Goal: Task Accomplishment & Management: Manage account settings

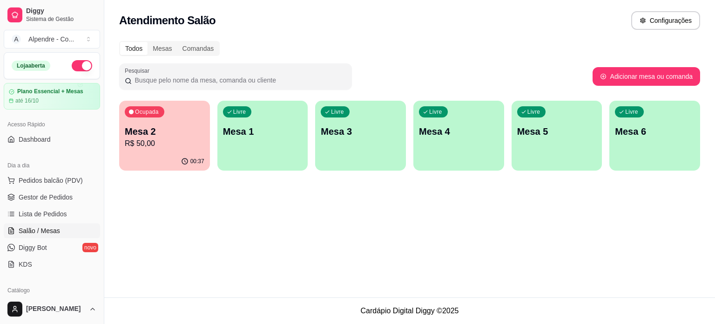
click at [149, 141] on p "R$ 50,00" at bounding box center [165, 143] width 80 height 11
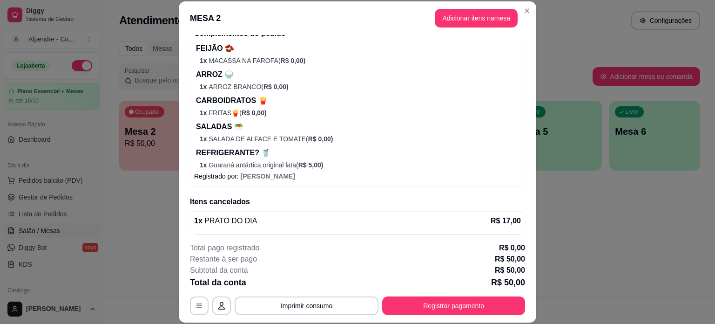
scroll to position [326, 0]
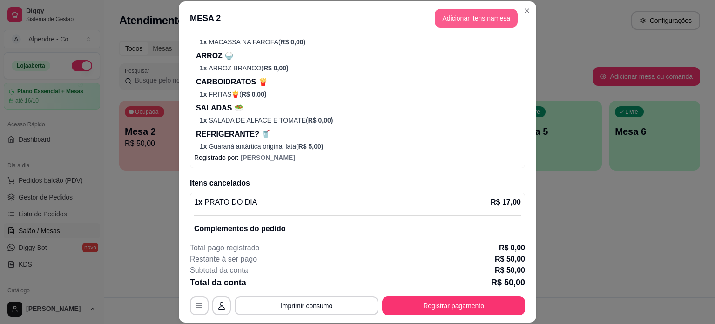
click at [449, 20] on button "Adicionar itens na mesa" at bounding box center [476, 18] width 83 height 19
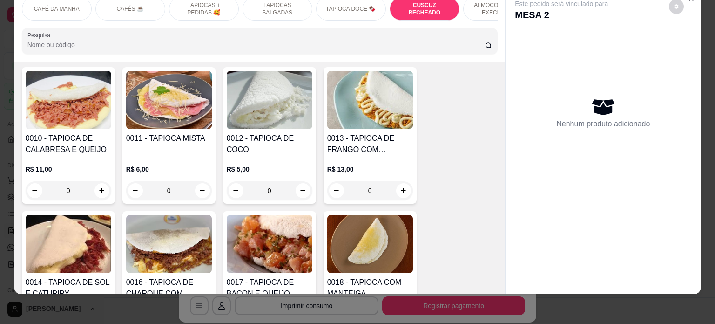
scroll to position [1123, 0]
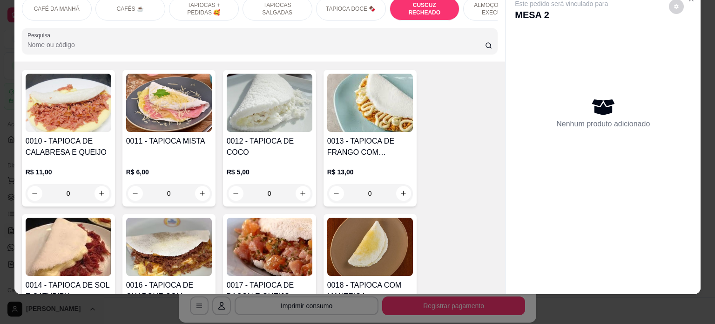
click at [486, 6] on p "ALMOÇO - PRATO EXECUTIVO" at bounding box center [498, 8] width 54 height 15
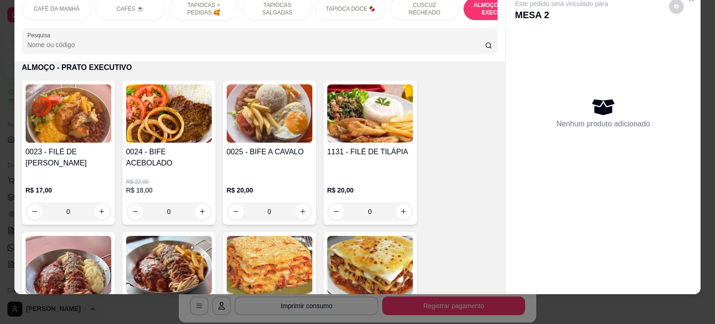
click at [401, 203] on div "0" at bounding box center [370, 211] width 86 height 19
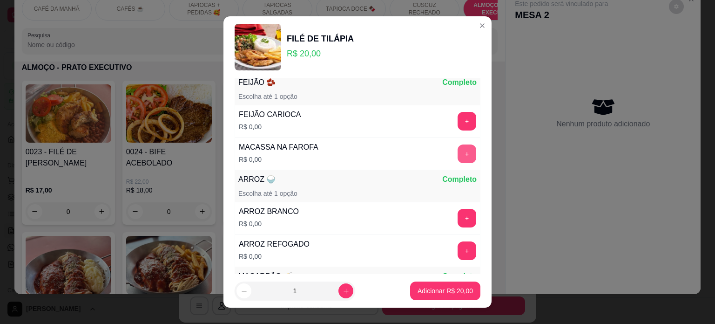
scroll to position [47, 0]
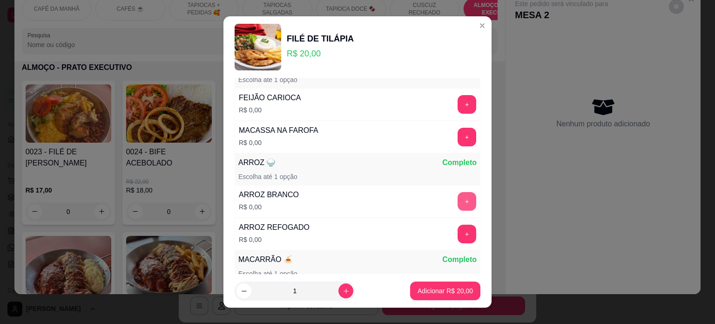
click at [458, 202] on button "+" at bounding box center [467, 201] width 19 height 19
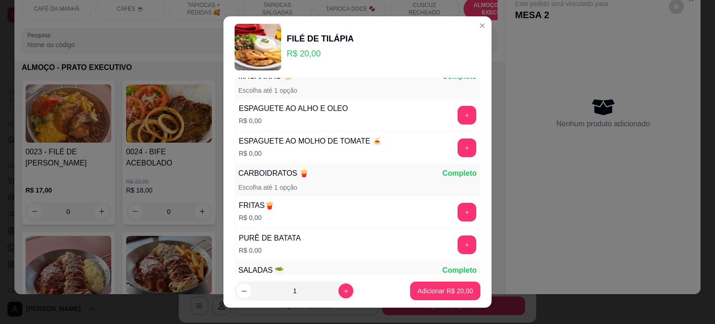
scroll to position [233, 0]
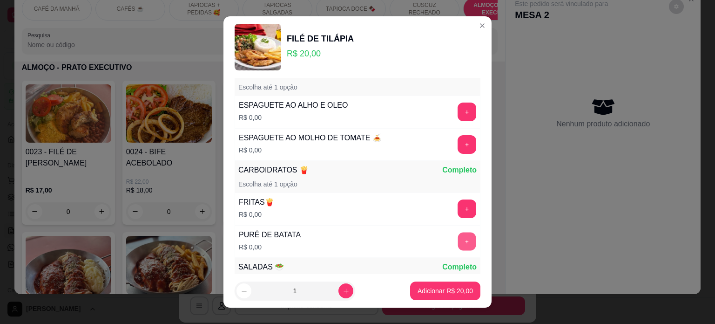
click at [458, 244] on button "+" at bounding box center [467, 241] width 18 height 18
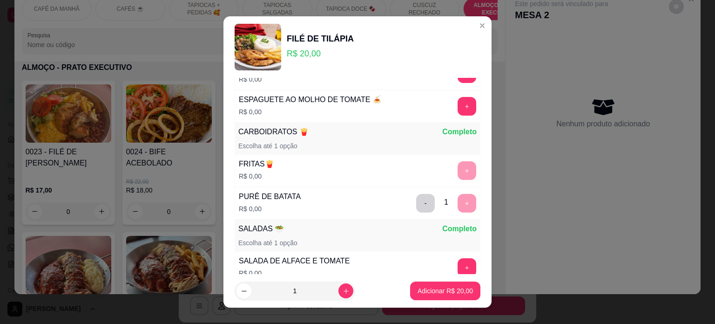
scroll to position [326, 0]
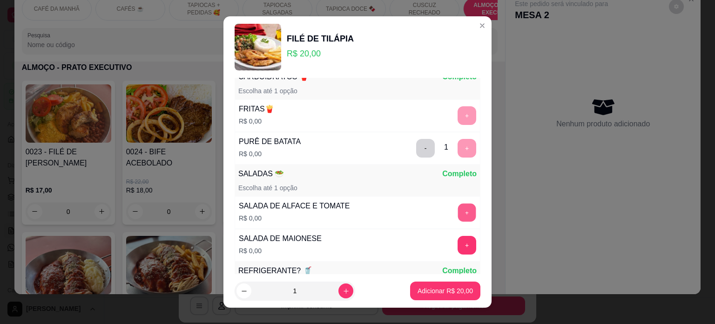
click at [458, 204] on button "+" at bounding box center [467, 212] width 18 height 18
click at [441, 294] on p "Adicionar R$ 20,00" at bounding box center [446, 290] width 54 height 9
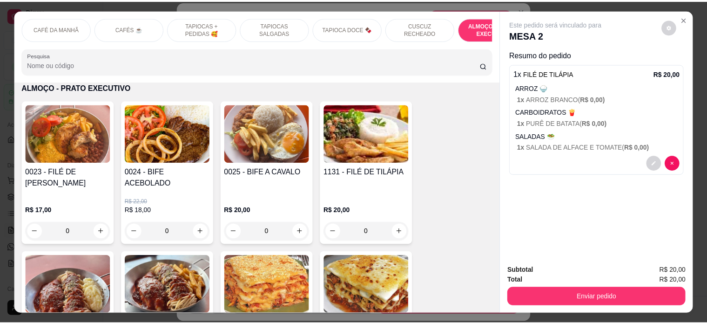
scroll to position [0, 0]
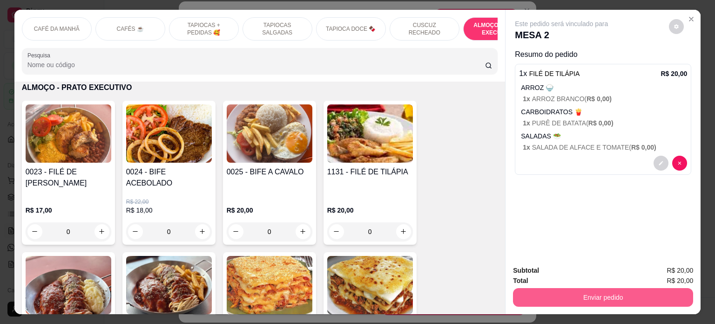
click at [601, 292] on button "Enviar pedido" at bounding box center [603, 297] width 180 height 19
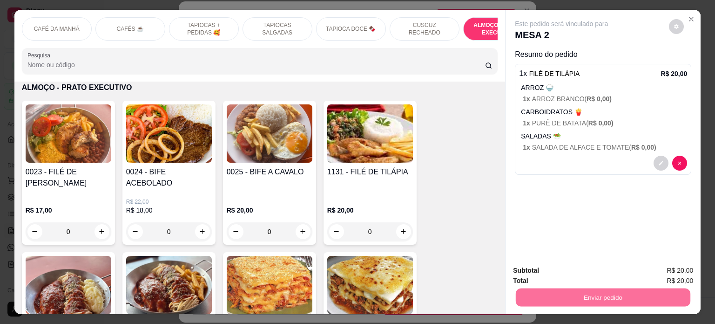
click at [687, 272] on button "Enviar pedido" at bounding box center [669, 271] width 53 height 18
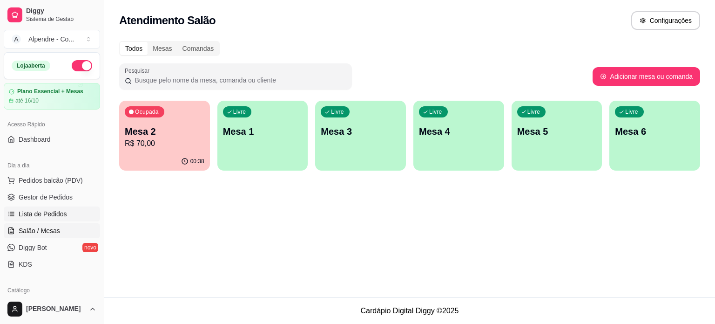
click at [43, 216] on span "Lista de Pedidos" at bounding box center [43, 213] width 48 height 9
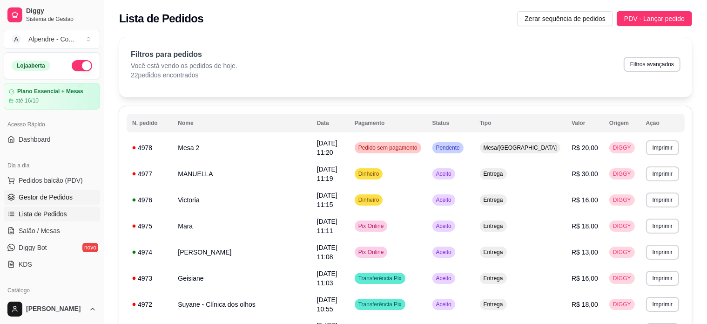
click at [50, 196] on span "Gestor de Pedidos" at bounding box center [46, 196] width 54 height 9
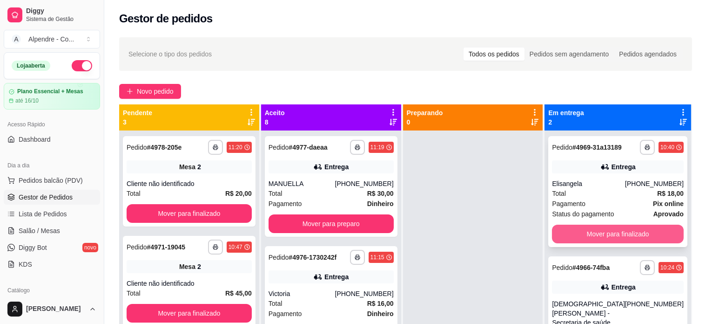
click at [636, 231] on button "Mover para finalizado" at bounding box center [618, 233] width 132 height 19
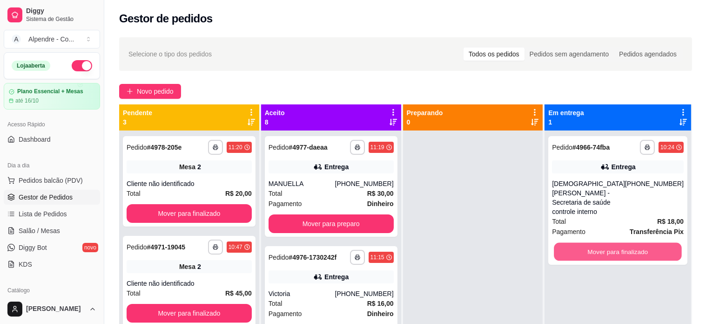
click at [636, 243] on button "Mover para finalizado" at bounding box center [619, 252] width 128 height 18
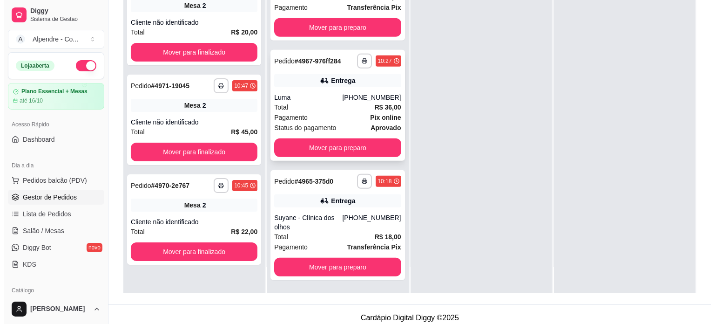
scroll to position [142, 0]
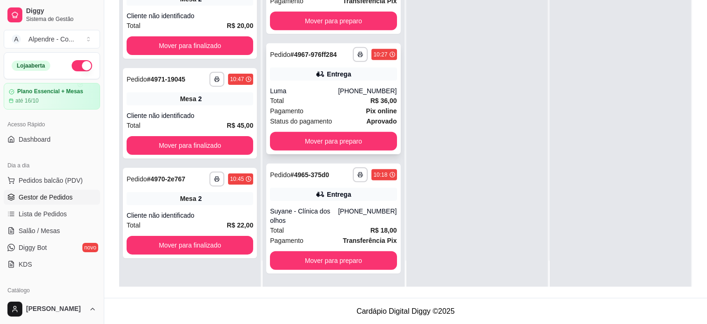
click at [306, 107] on div "Pagamento Pix online" at bounding box center [333, 111] width 127 height 10
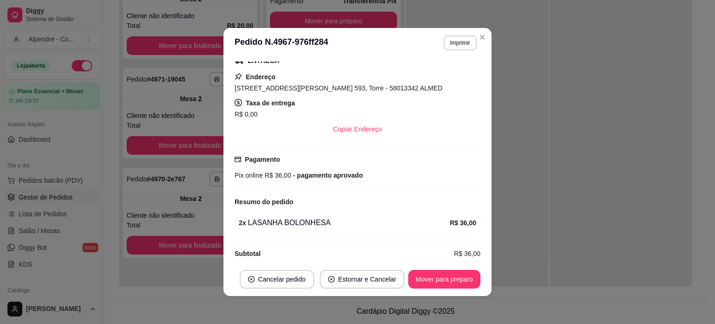
scroll to position [163, 0]
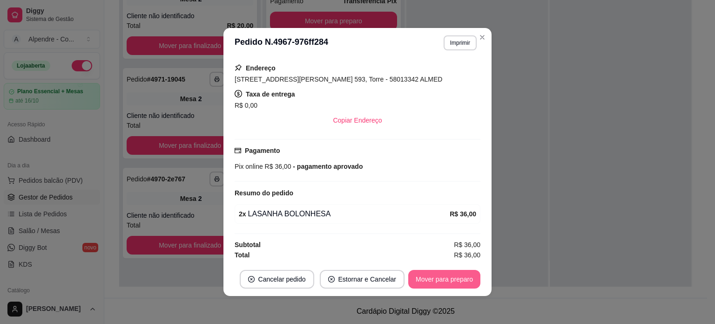
click at [437, 276] on button "Mover para preparo" at bounding box center [444, 279] width 72 height 19
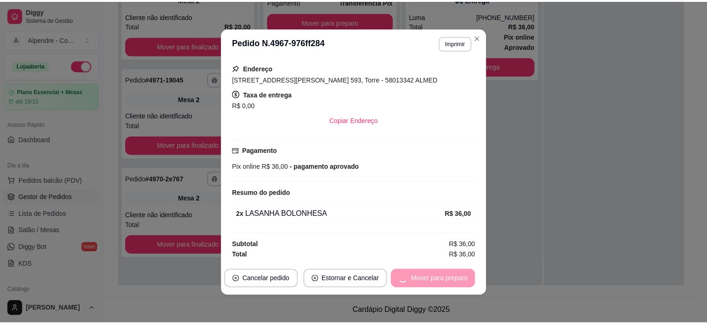
scroll to position [494, 0]
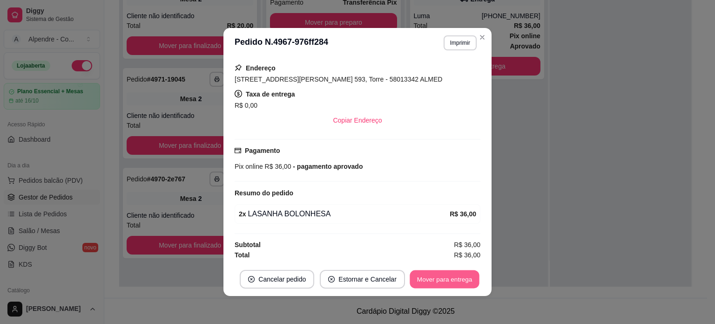
click at [442, 281] on button "Mover para entrega" at bounding box center [445, 279] width 70 height 18
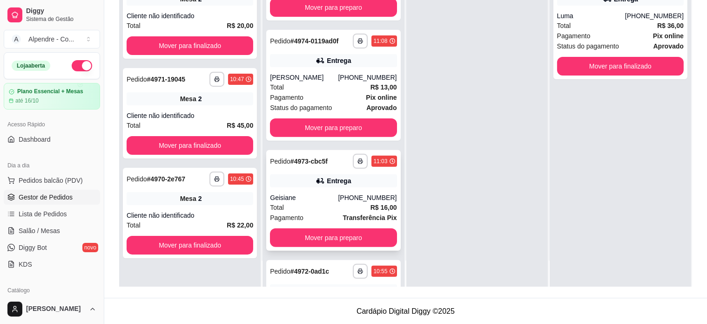
scroll to position [261, 0]
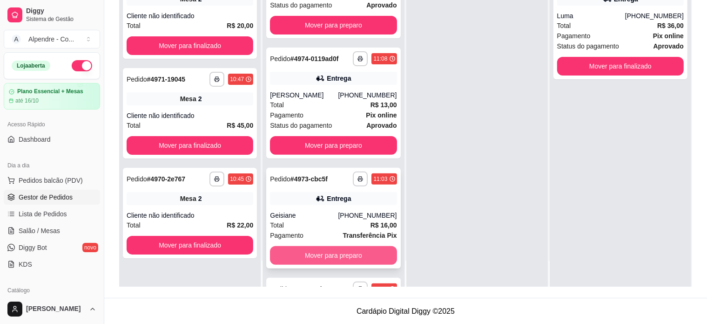
click at [332, 256] on button "Mover para preparo" at bounding box center [333, 255] width 127 height 19
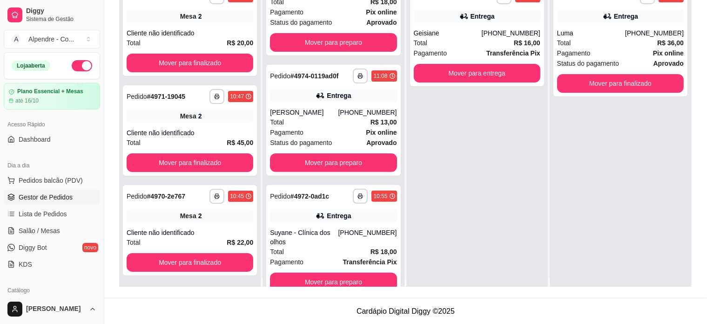
scroll to position [0, 0]
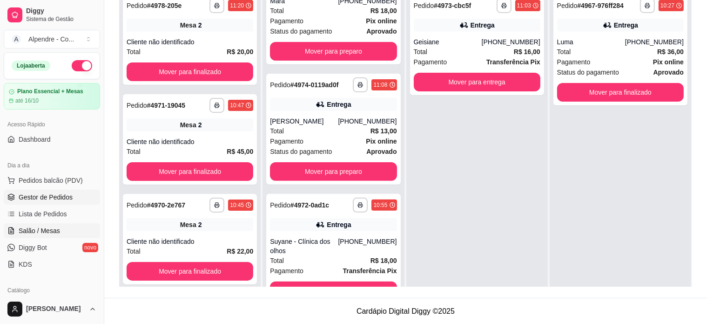
click at [36, 232] on span "Salão / Mesas" at bounding box center [39, 230] width 41 height 9
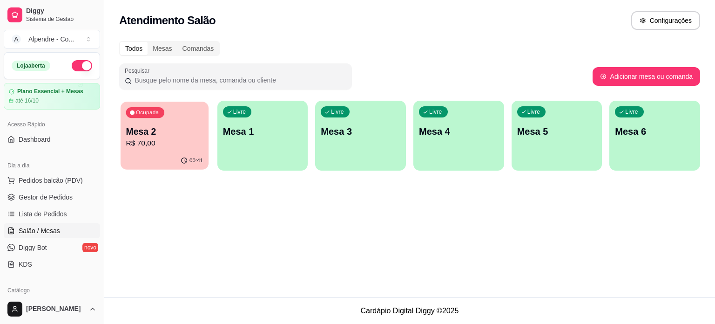
click at [170, 147] on p "R$ 70,00" at bounding box center [164, 143] width 77 height 11
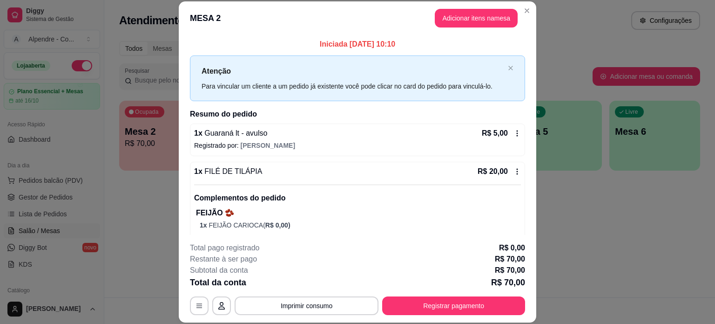
click at [514, 130] on icon at bounding box center [517, 132] width 7 height 7
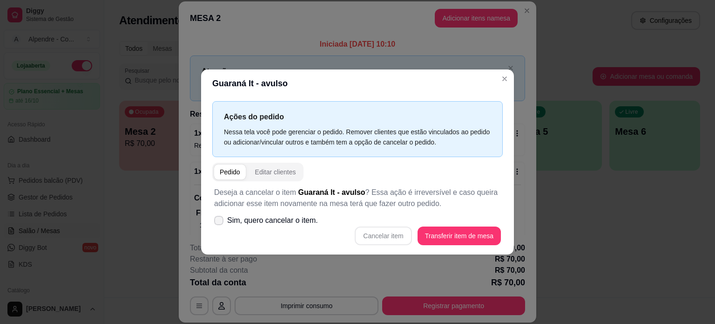
click at [259, 225] on span "Sim, quero cancelar o item." at bounding box center [272, 220] width 91 height 11
click at [220, 225] on input "Sim, quero cancelar o item." at bounding box center [217, 225] width 6 height 6
checkbox input "true"
click at [390, 236] on button "Cancelar item" at bounding box center [383, 235] width 55 height 18
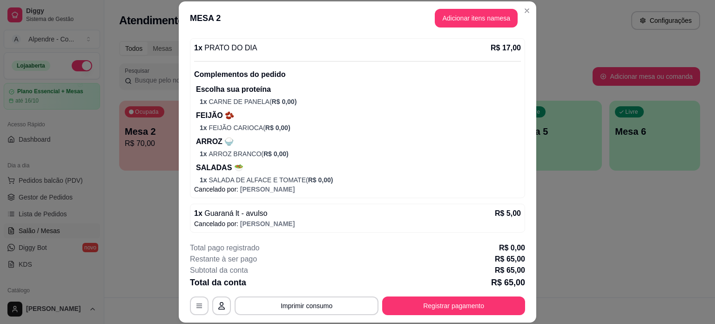
scroll to position [28, 0]
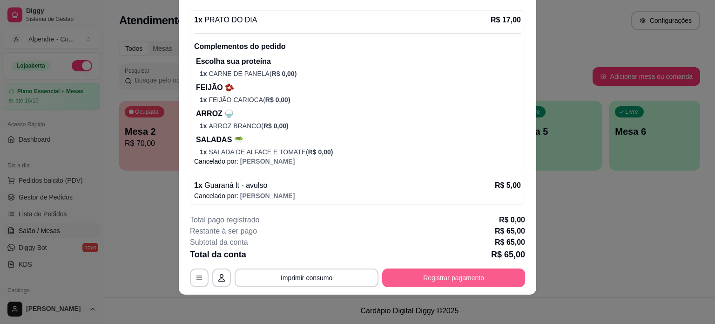
click at [445, 281] on button "Registrar pagamento" at bounding box center [453, 277] width 143 height 19
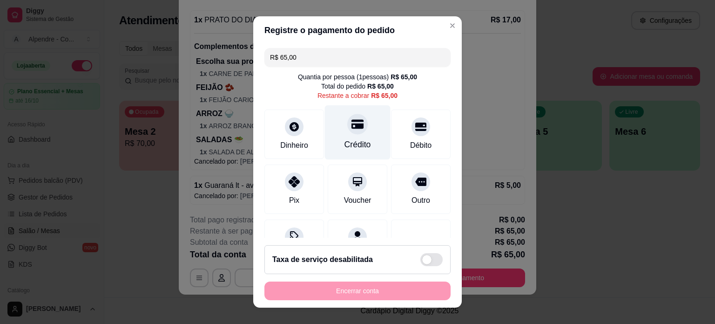
click at [347, 133] on div at bounding box center [357, 124] width 20 height 20
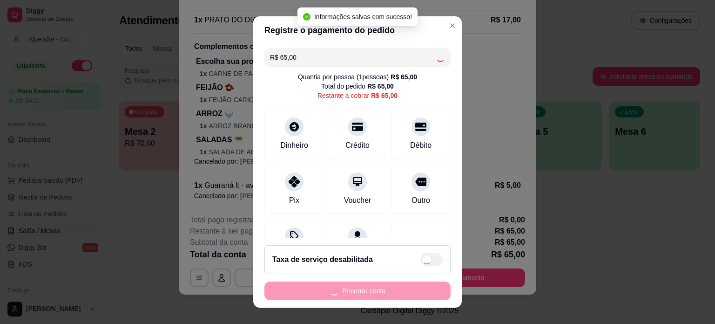
type input "R$ 0,00"
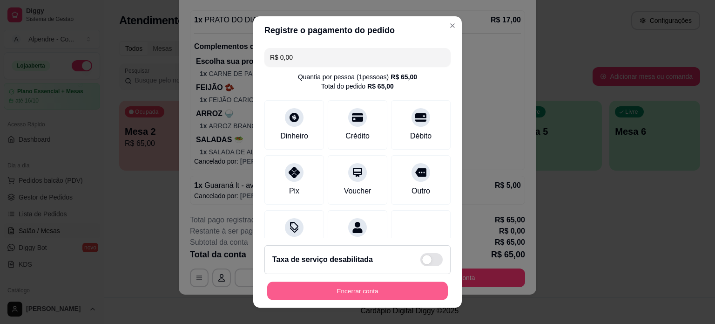
click at [350, 289] on button "Encerrar conta" at bounding box center [357, 291] width 181 height 18
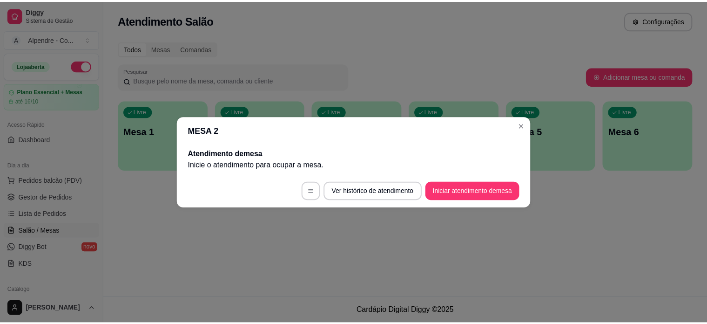
scroll to position [0, 0]
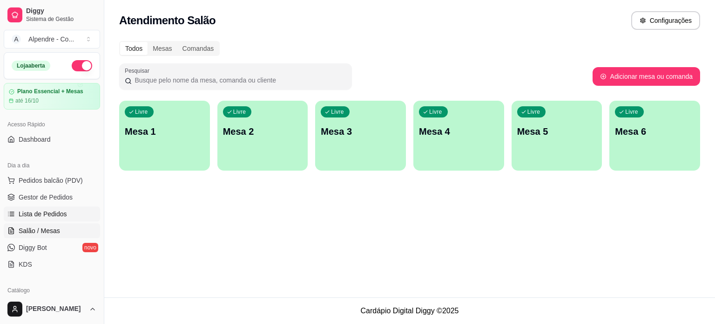
click at [58, 214] on span "Lista de Pedidos" at bounding box center [43, 213] width 48 height 9
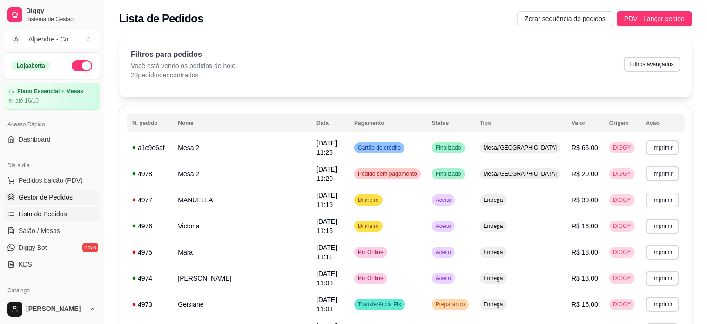
click at [54, 199] on span "Gestor de Pedidos" at bounding box center [46, 196] width 54 height 9
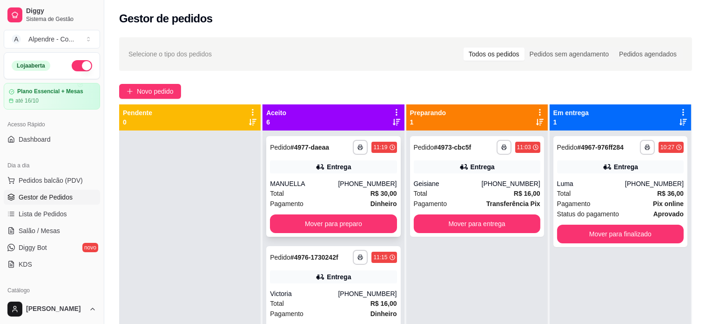
click at [310, 214] on div "**********" at bounding box center [333, 186] width 134 height 101
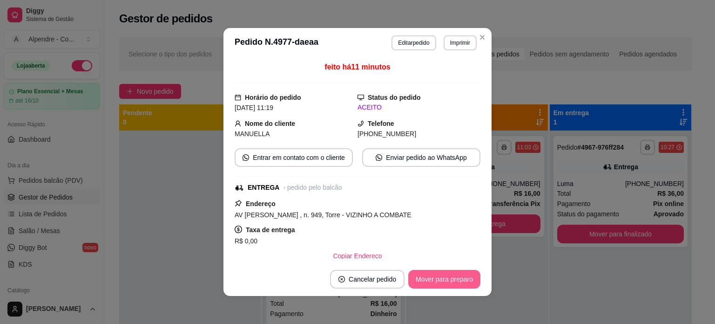
click at [440, 274] on button "Mover para preparo" at bounding box center [444, 279] width 72 height 19
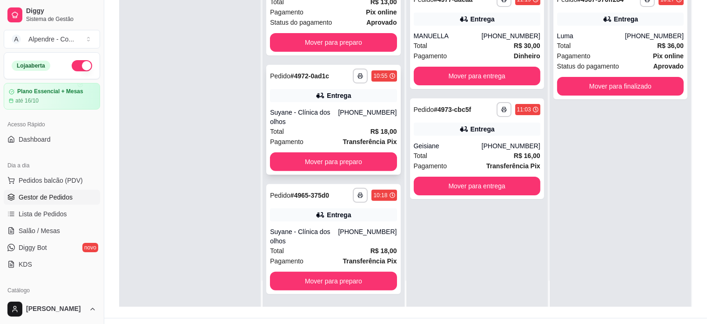
scroll to position [140, 0]
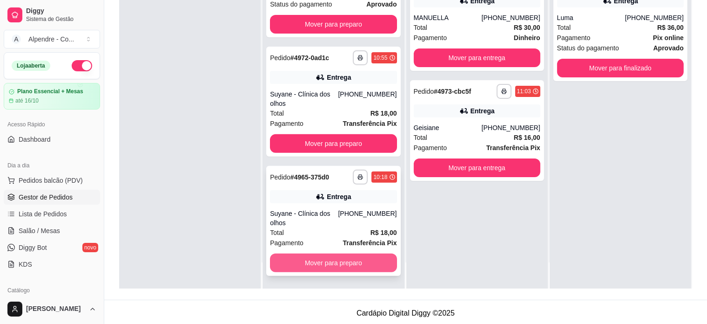
click at [335, 262] on button "Mover para preparo" at bounding box center [333, 262] width 127 height 19
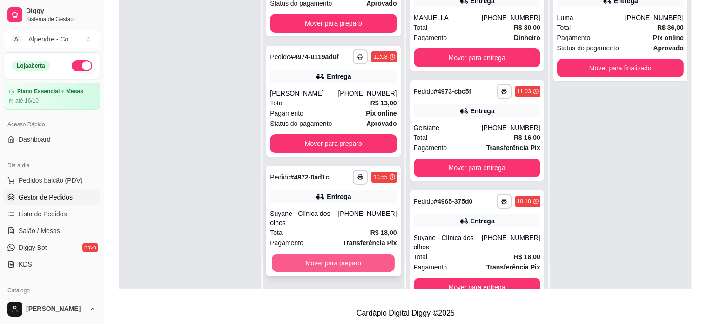
click at [337, 264] on button "Mover para preparo" at bounding box center [333, 263] width 123 height 18
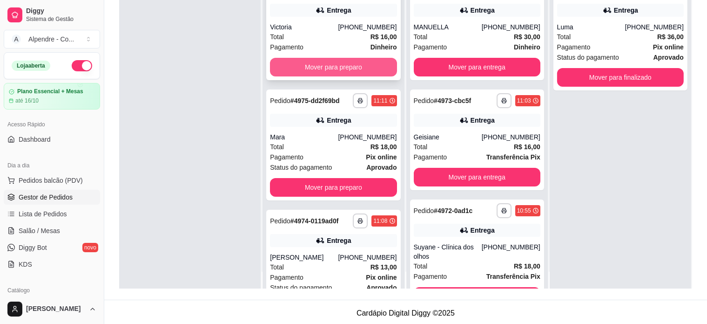
scroll to position [0, 0]
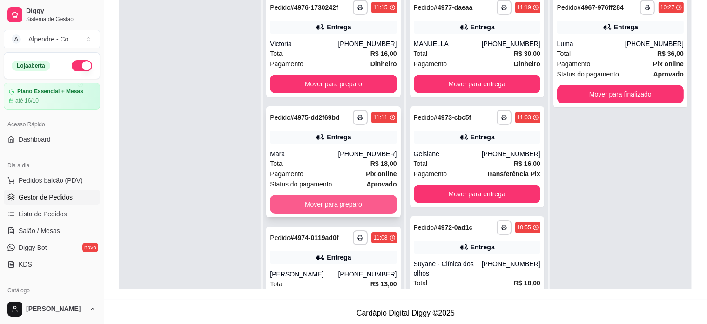
click at [320, 204] on button "Mover para preparo" at bounding box center [333, 204] width 127 height 19
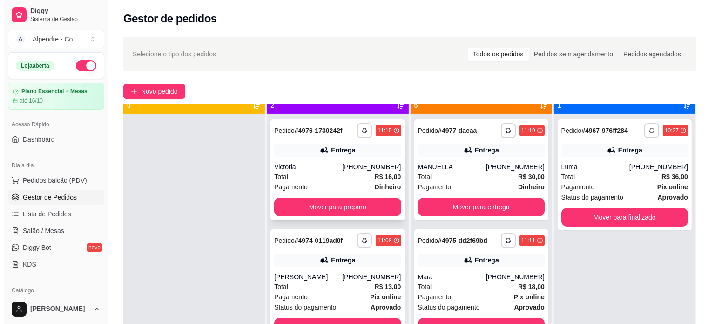
scroll to position [26, 0]
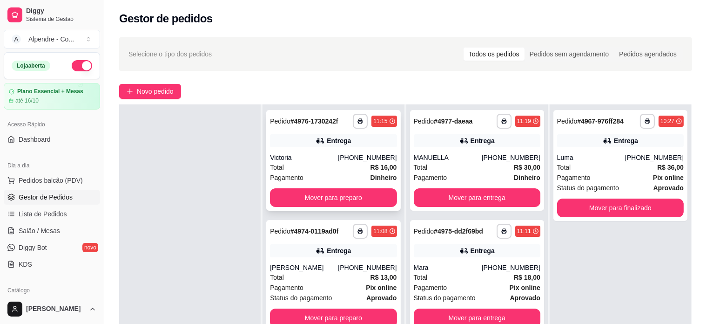
click at [309, 172] on div "Pagamento Dinheiro" at bounding box center [333, 177] width 127 height 10
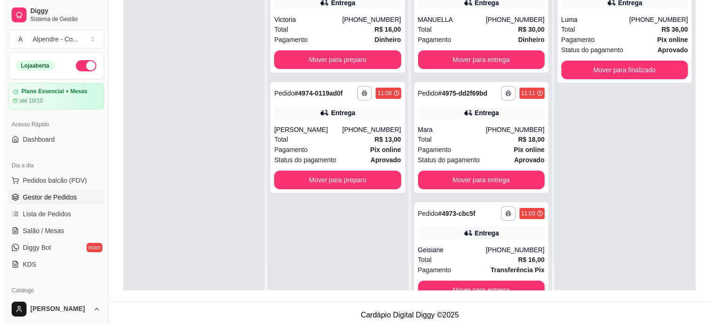
scroll to position [140, 0]
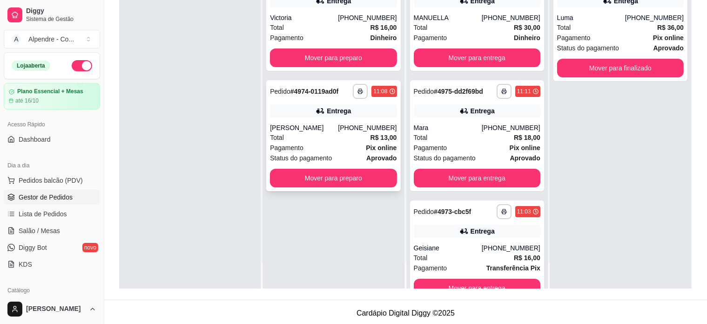
click at [335, 145] on div "Pagamento Pix online" at bounding box center [333, 148] width 127 height 10
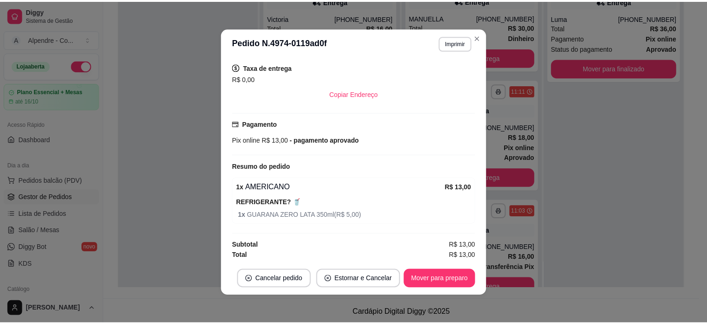
scroll to position [190, 0]
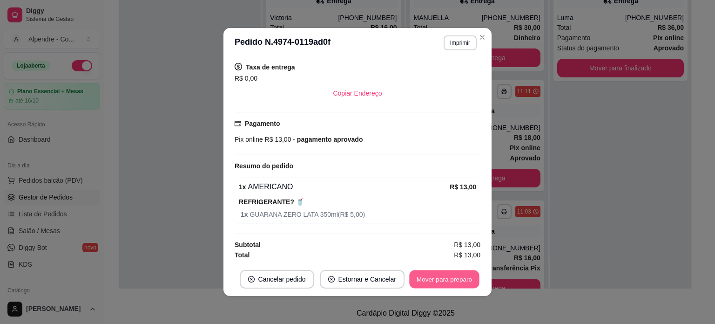
click at [434, 278] on button "Mover para preparo" at bounding box center [444, 279] width 70 height 18
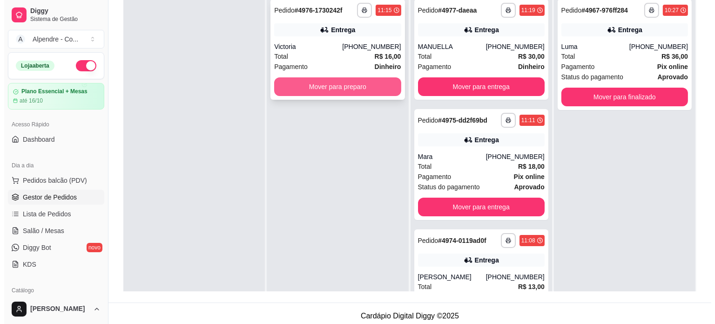
scroll to position [0, 0]
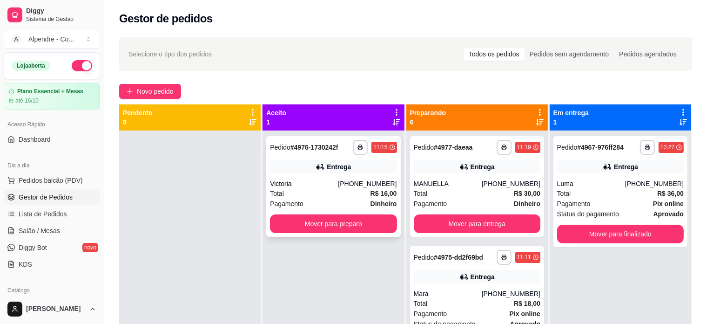
click at [346, 191] on div "Total R$ 16,00" at bounding box center [333, 193] width 127 height 10
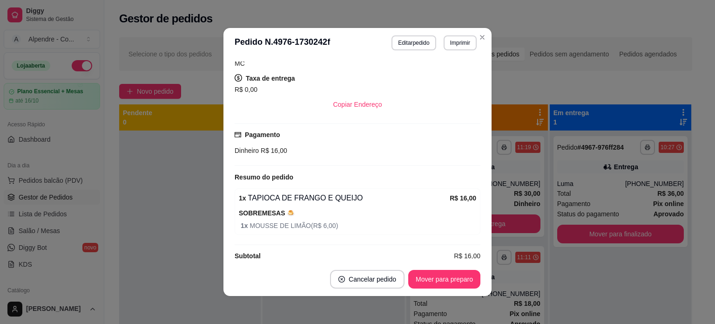
scroll to position [2, 0]
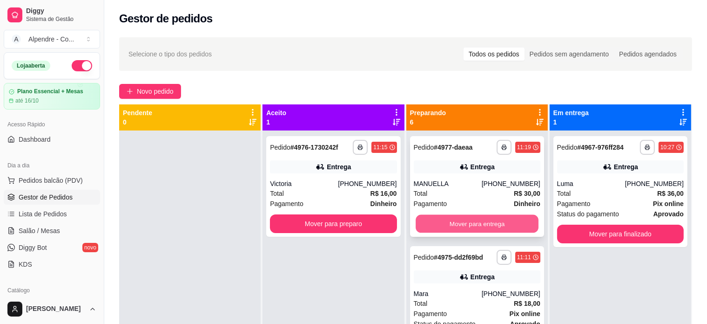
click at [478, 222] on button "Mover para entrega" at bounding box center [477, 224] width 123 height 18
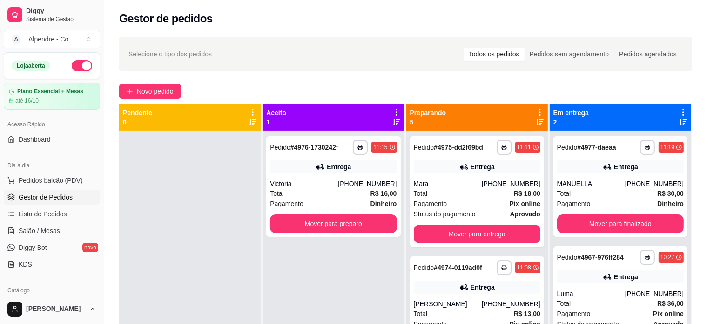
click at [478, 222] on div "**********" at bounding box center [477, 191] width 134 height 111
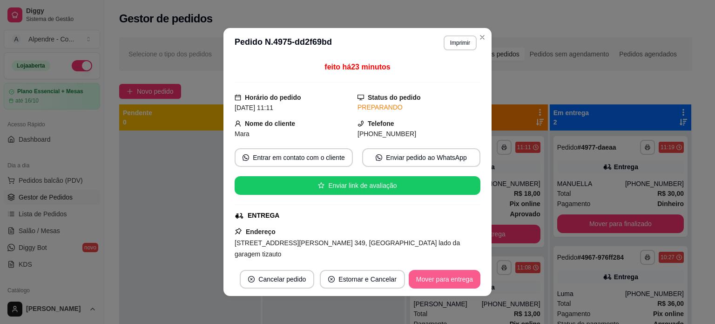
click at [450, 275] on button "Mover para entrega" at bounding box center [445, 279] width 72 height 19
click at [460, 278] on button "Mover para finalizado" at bounding box center [441, 279] width 77 height 19
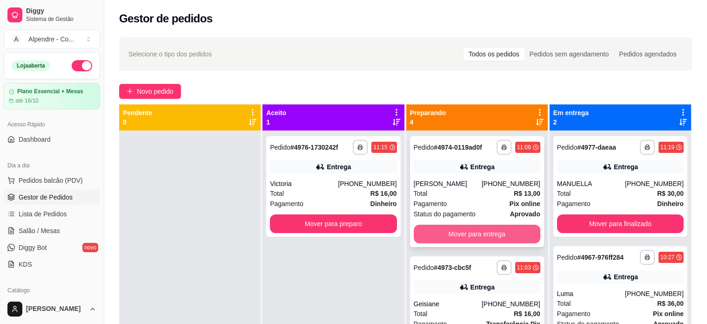
click at [480, 237] on button "Mover para entrega" at bounding box center [477, 233] width 127 height 19
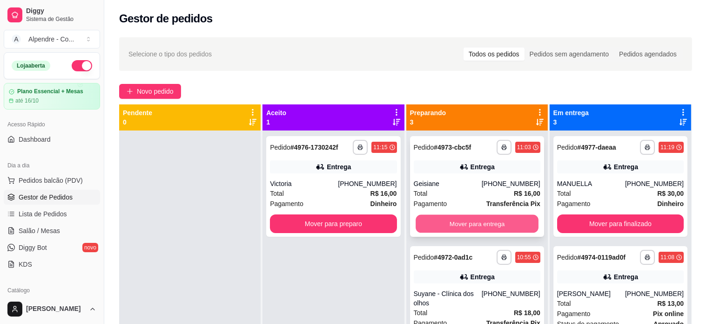
click at [473, 219] on button "Mover para entrega" at bounding box center [477, 224] width 123 height 18
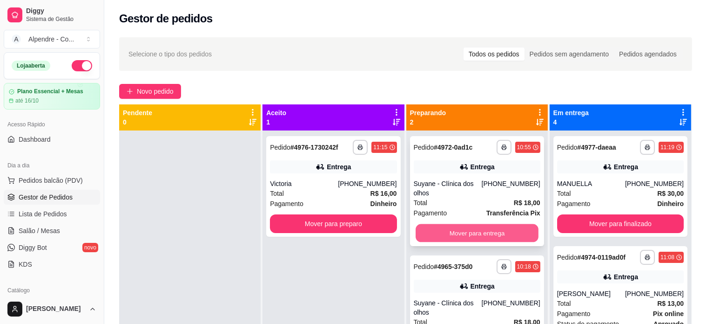
click at [474, 224] on button "Mover para entrega" at bounding box center [477, 233] width 123 height 18
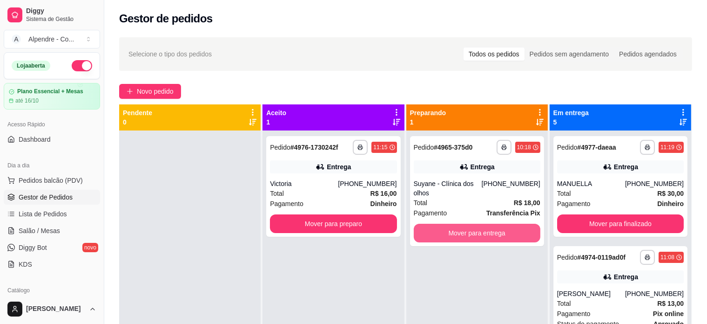
click at [474, 224] on button "Mover para entrega" at bounding box center [477, 233] width 127 height 19
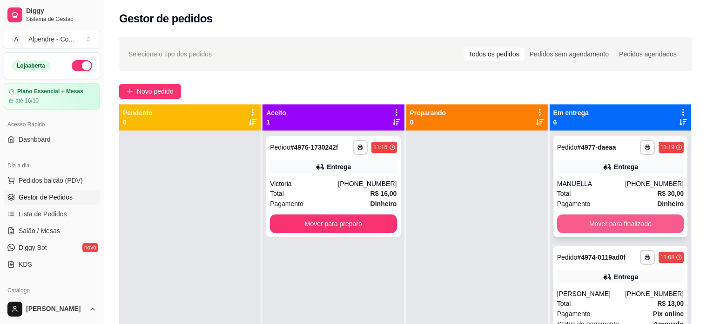
click at [586, 225] on button "Mover para finalizado" at bounding box center [620, 223] width 127 height 19
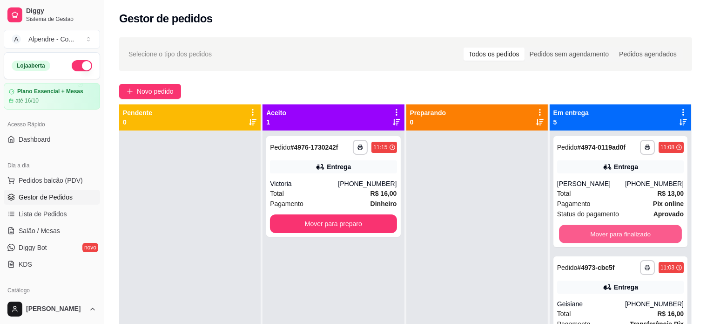
click at [586, 225] on button "Mover para finalizado" at bounding box center [620, 234] width 123 height 18
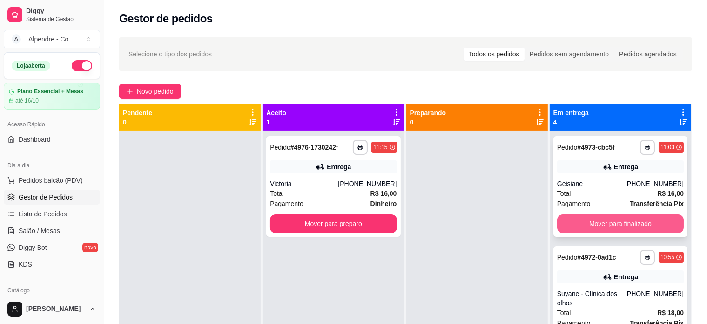
click at [592, 227] on button "Mover para finalizado" at bounding box center [620, 223] width 127 height 19
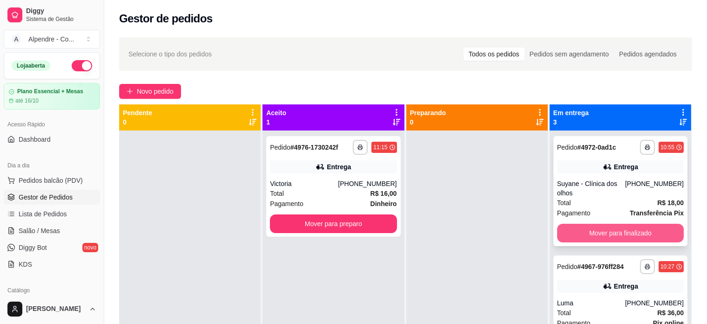
click at [604, 236] on button "Mover para finalizado" at bounding box center [620, 233] width 127 height 19
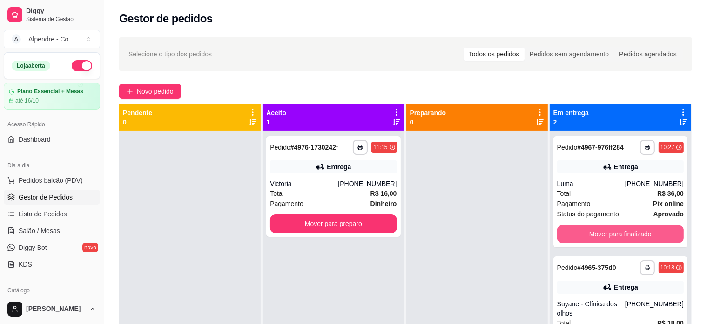
click at [604, 236] on button "Mover para finalizado" at bounding box center [620, 233] width 127 height 19
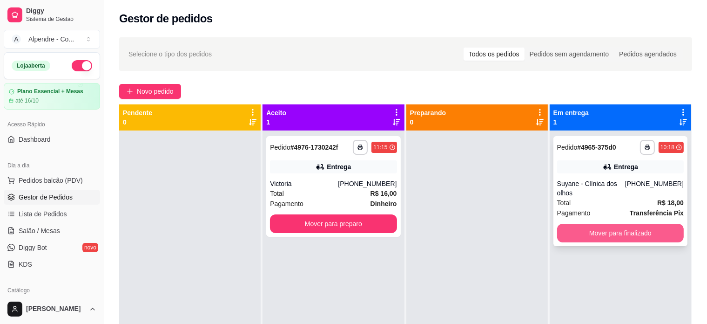
click at [604, 224] on button "Mover para finalizado" at bounding box center [620, 233] width 127 height 19
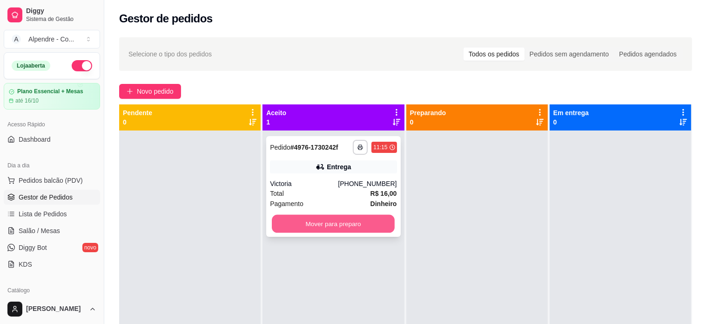
click at [339, 224] on button "Mover para preparo" at bounding box center [333, 224] width 123 height 18
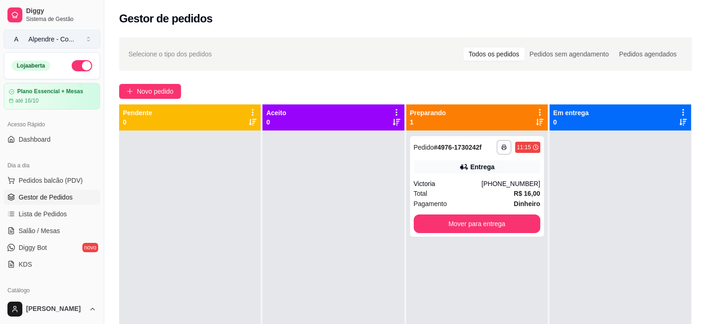
click at [48, 46] on button "A Alpendre - Co ..." at bounding box center [52, 39] width 96 height 19
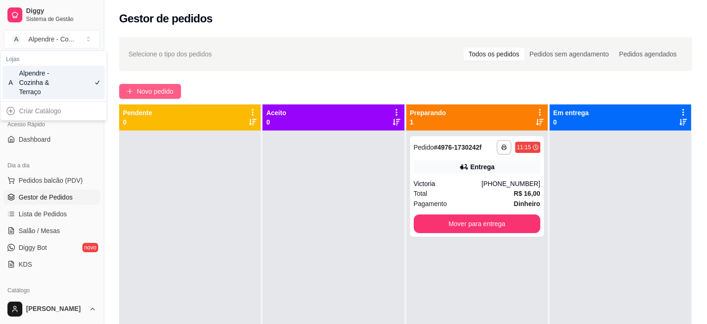
click at [163, 92] on span "Novo pedido" at bounding box center [155, 91] width 37 height 10
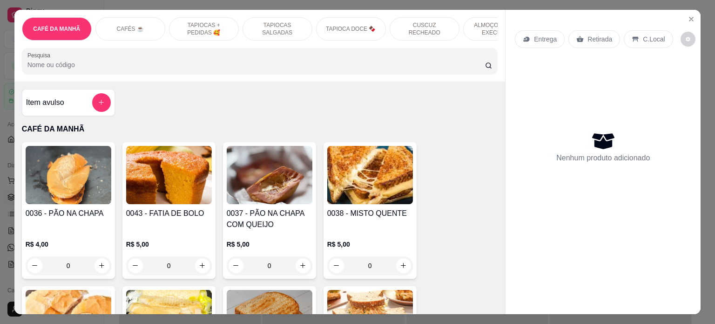
click at [481, 21] on p "ALMOÇO - PRATO EXECUTIVO" at bounding box center [498, 28] width 54 height 15
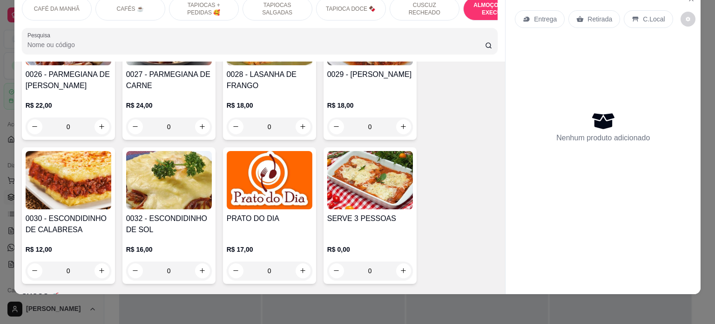
scroll to position [2135, 0]
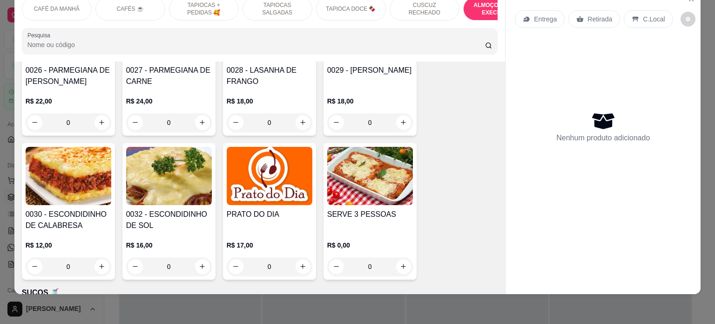
click at [289, 259] on div "0" at bounding box center [270, 266] width 86 height 19
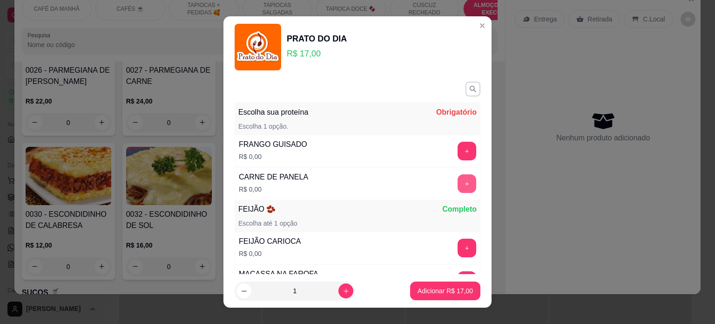
click at [458, 176] on button "+" at bounding box center [467, 183] width 19 height 19
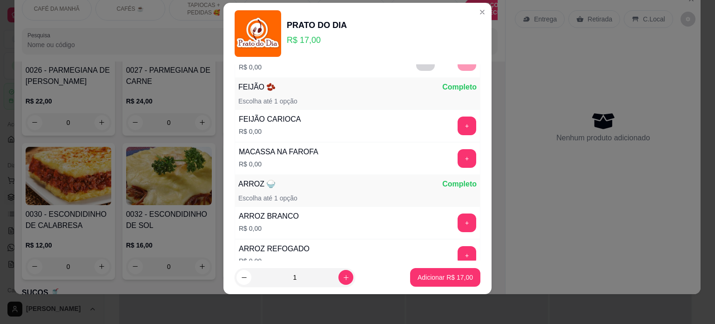
scroll to position [121, 0]
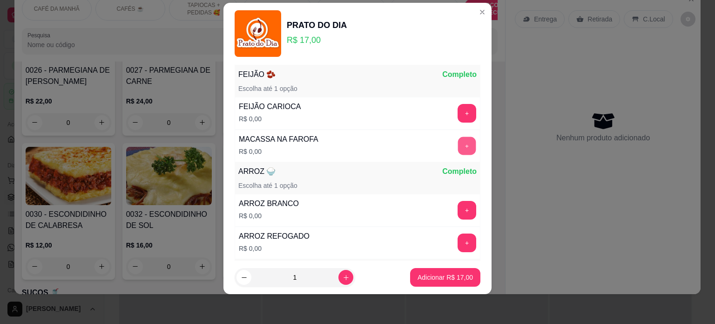
click at [458, 142] on button "+" at bounding box center [467, 145] width 18 height 18
click at [458, 147] on button "+" at bounding box center [467, 145] width 18 height 18
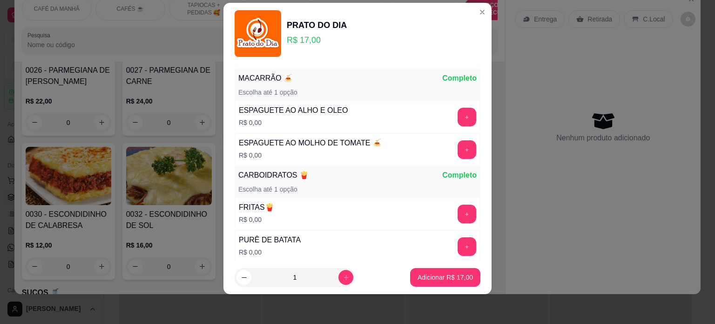
scroll to position [314, 0]
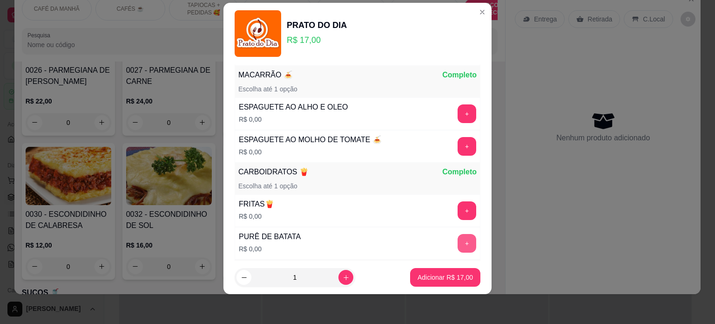
click at [458, 240] on button "+" at bounding box center [467, 243] width 19 height 19
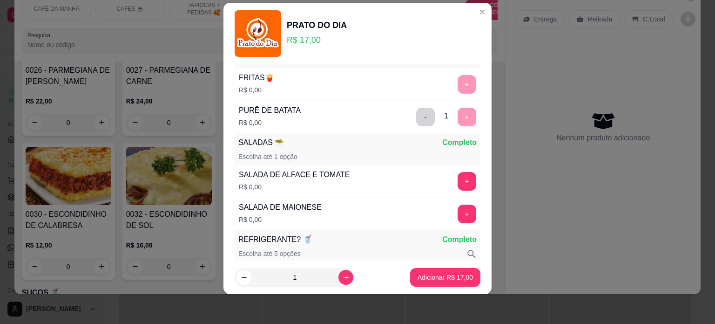
scroll to position [454, 0]
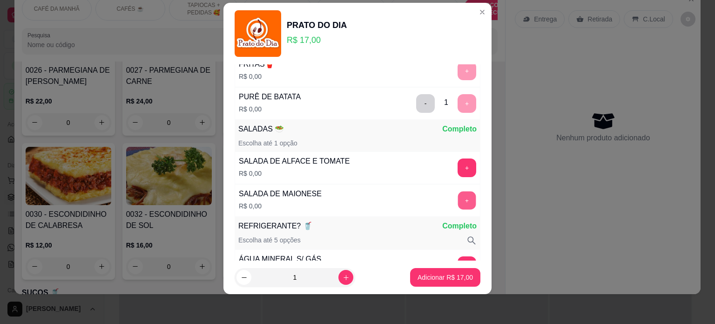
click at [458, 195] on button "+" at bounding box center [467, 200] width 18 height 18
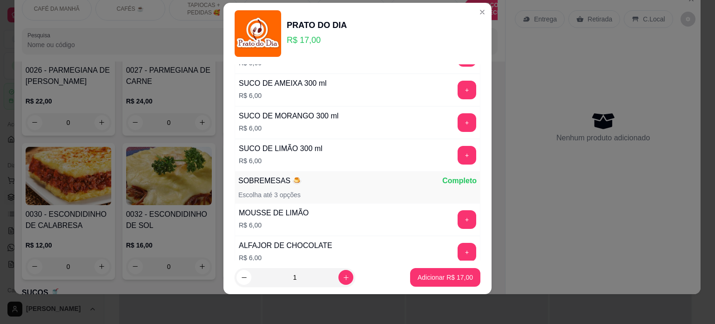
scroll to position [1199, 0]
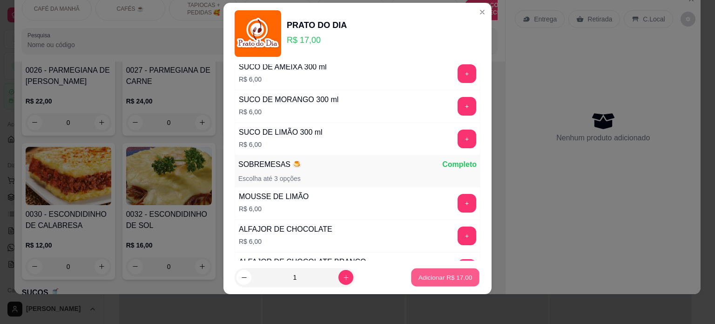
click at [442, 274] on p "Adicionar R$ 17,00" at bounding box center [446, 277] width 54 height 9
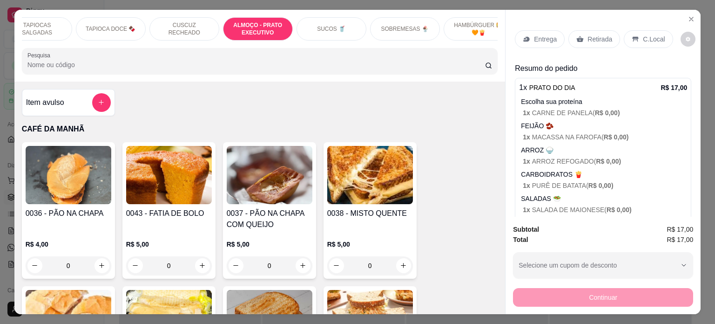
scroll to position [0, 247]
click at [412, 27] on p "SOBREMESAS 🍨" at bounding box center [398, 28] width 48 height 7
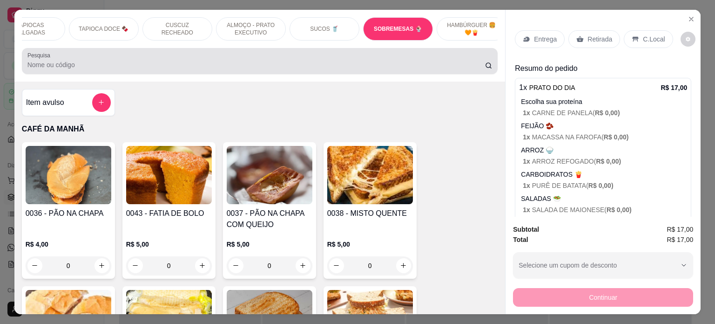
scroll to position [2792, 0]
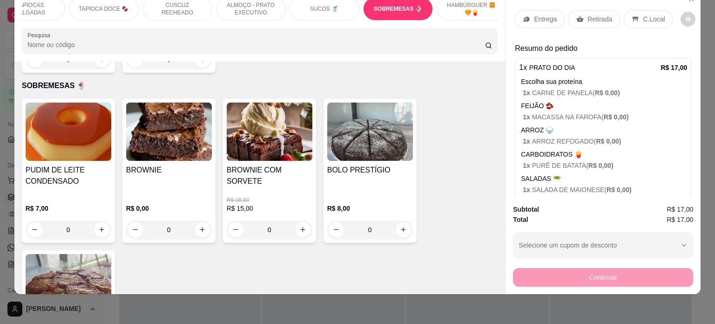
click at [343, 6] on div "SUCOS 🥤" at bounding box center [325, 8] width 70 height 23
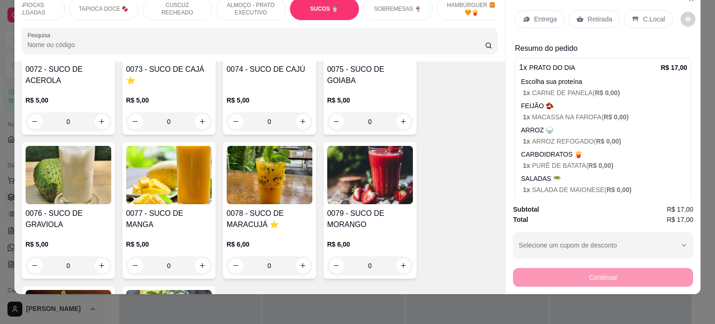
scroll to position [2493, 0]
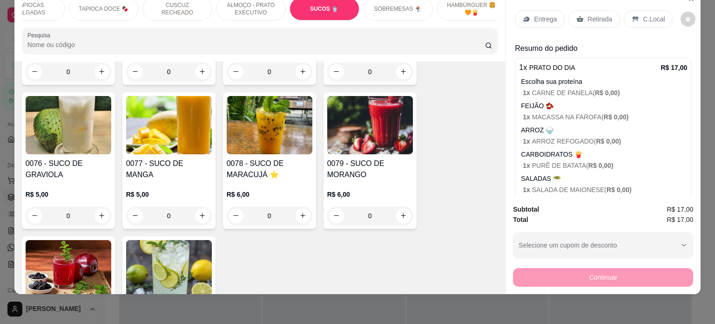
click at [303, 210] on div "0" at bounding box center [270, 215] width 86 height 19
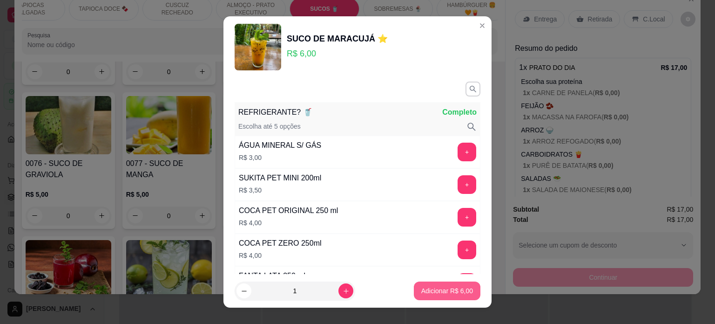
click at [449, 288] on p "Adicionar R$ 6,00" at bounding box center [447, 290] width 52 height 9
type input "1"
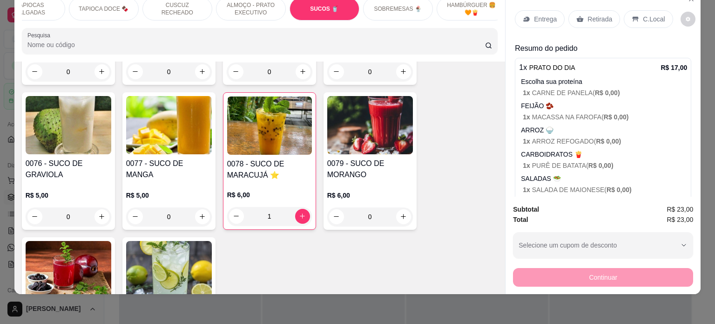
click at [543, 14] on p "Entrega" at bounding box center [545, 18] width 23 height 9
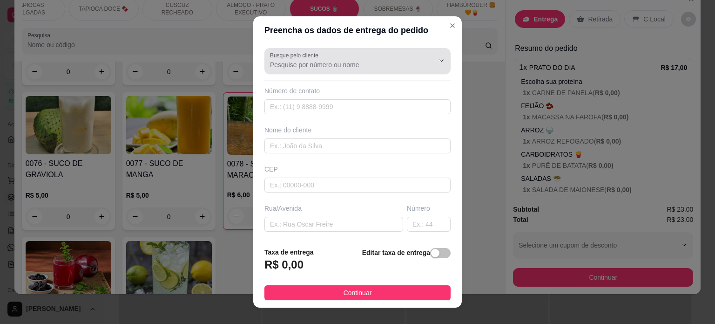
click at [309, 66] on input "Busque pelo cliente" at bounding box center [344, 64] width 149 height 9
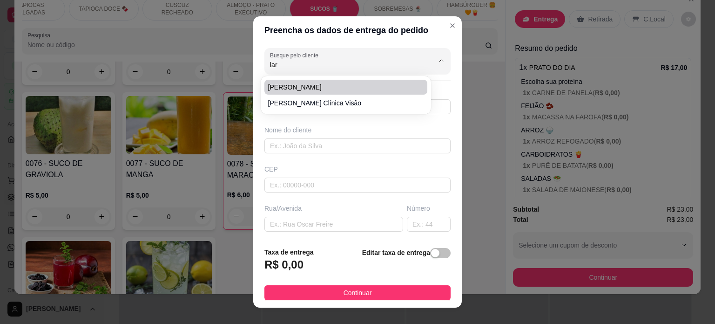
click at [310, 88] on span "[PERSON_NAME]" at bounding box center [341, 86] width 146 height 9
type input "[PERSON_NAME]"
type input "83988050057"
type input "[PERSON_NAME]"
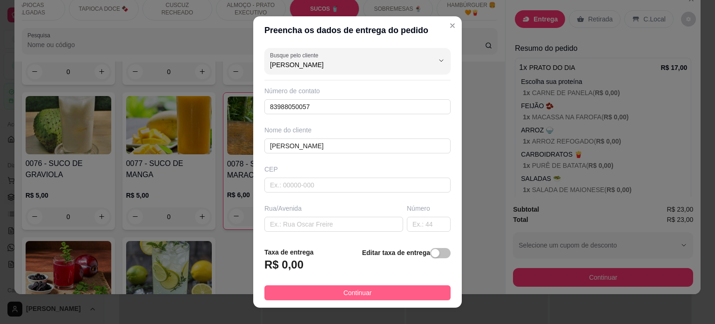
type input "[PERSON_NAME]"
click at [350, 289] on span "Continuar" at bounding box center [358, 292] width 28 height 10
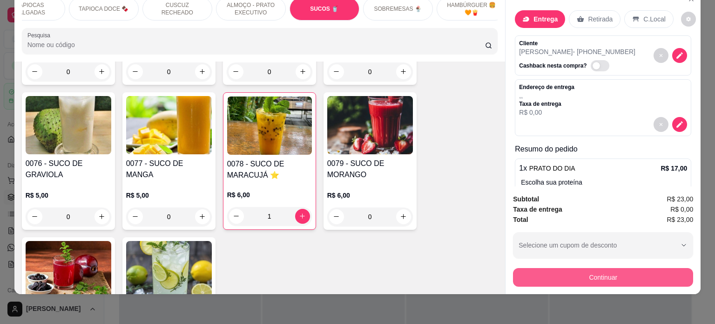
click at [562, 275] on button "Continuar" at bounding box center [603, 277] width 180 height 19
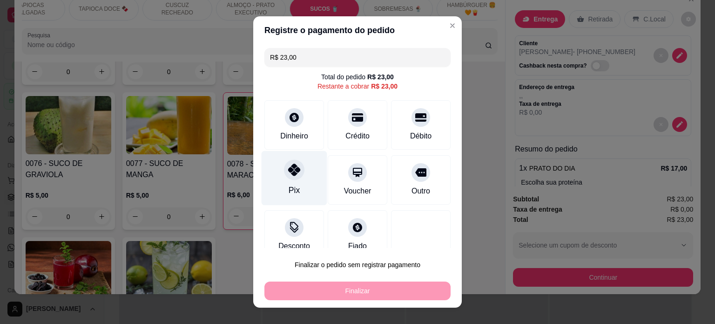
click at [298, 173] on div "Pix" at bounding box center [295, 177] width 66 height 54
type input "R$ 0,00"
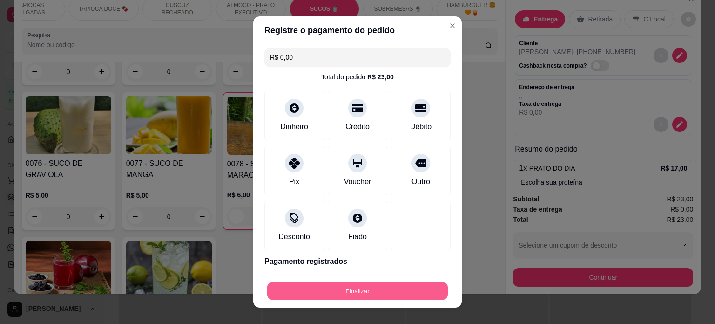
click at [352, 285] on button "Finalizar" at bounding box center [357, 291] width 181 height 18
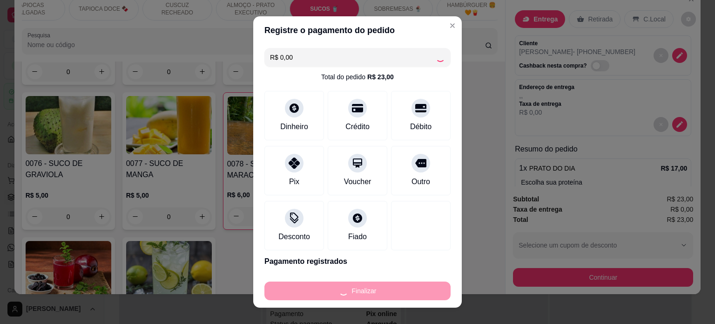
type input "0"
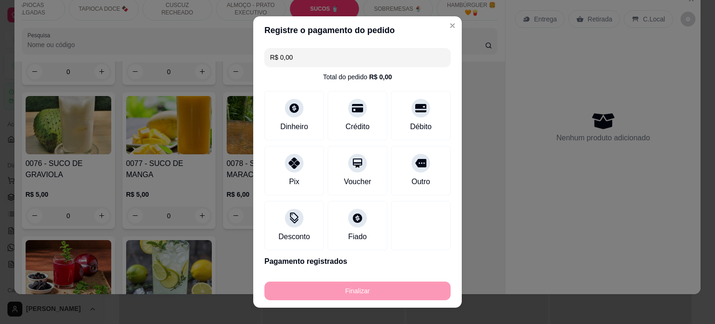
type input "-R$ 23,00"
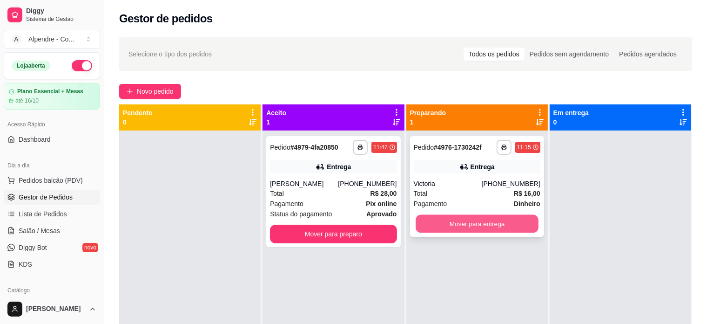
click at [451, 223] on button "Mover para entrega" at bounding box center [477, 224] width 123 height 18
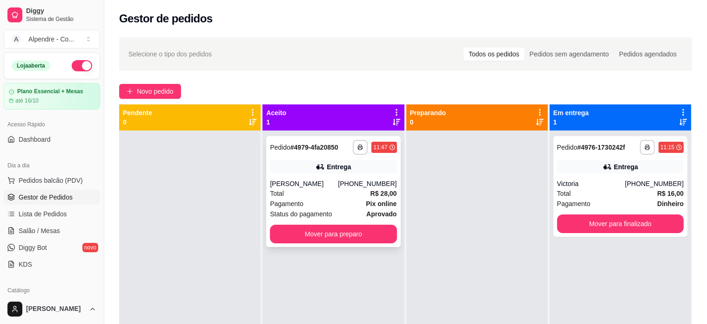
click at [317, 196] on div "Total R$ 28,00" at bounding box center [333, 193] width 127 height 10
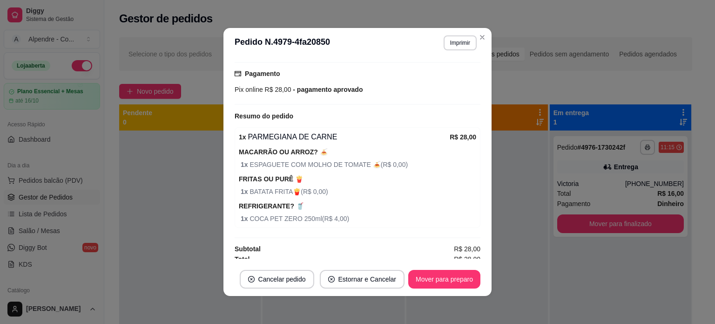
scroll to position [245, 0]
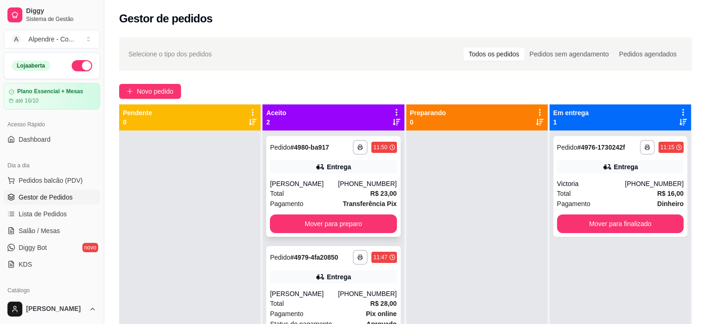
click at [343, 191] on div "Total R$ 23,00" at bounding box center [333, 193] width 127 height 10
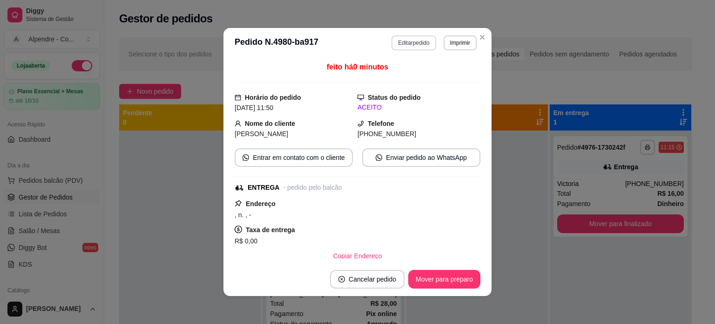
click at [401, 44] on button "Editar pedido" at bounding box center [414, 42] width 44 height 15
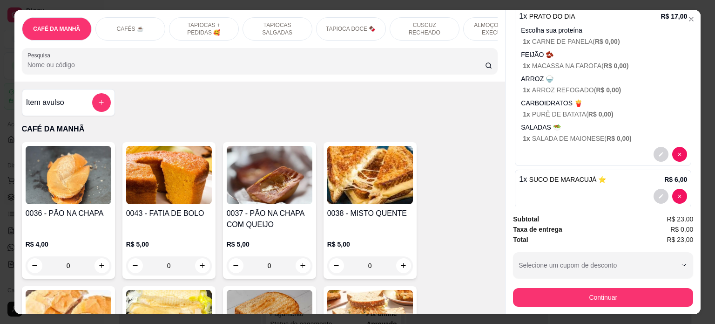
scroll to position [185, 0]
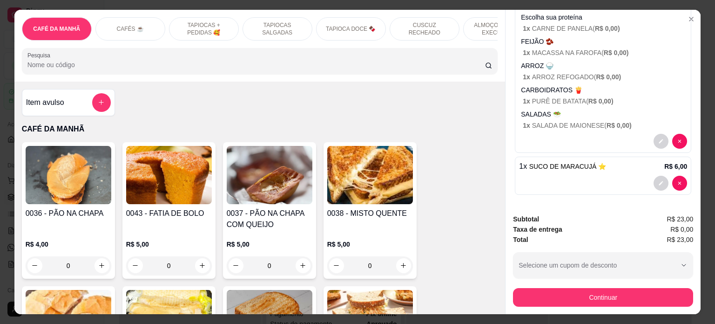
click at [581, 166] on p "1 x SUCO DE MARACUJÁ ⭐️" at bounding box center [562, 166] width 87 height 11
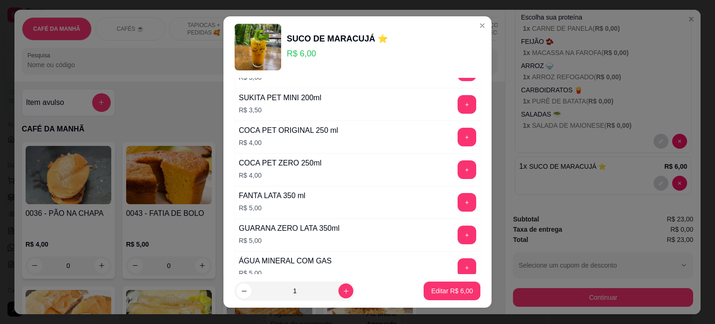
scroll to position [407, 0]
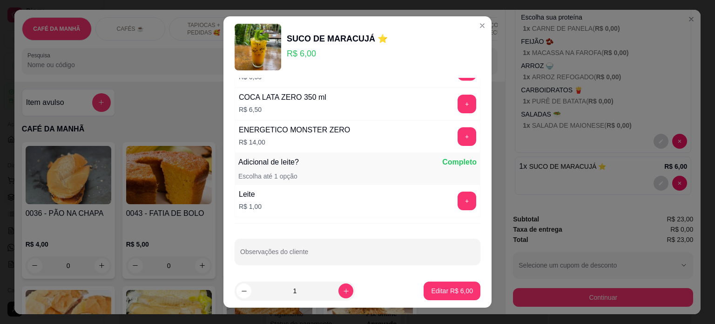
click at [327, 261] on div "REFRIGERANTE? 🥤 Completo Escolha até 5 opções ÁGUA MINERAL S/ GÁS R$ 3,00 + SUK…" at bounding box center [358, 176] width 268 height 197
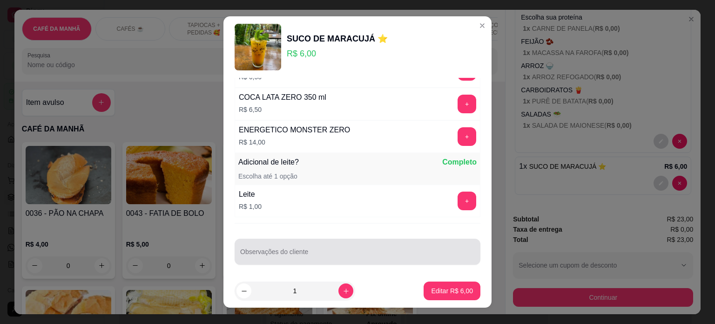
click at [324, 251] on input "Observações do cliente" at bounding box center [357, 255] width 235 height 9
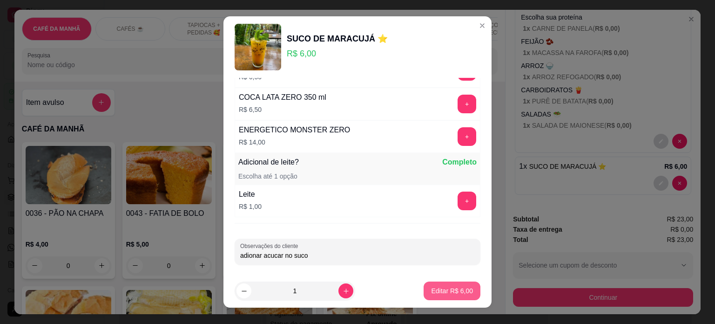
type input "adionar acucar no suco"
click at [440, 292] on p "Editar R$ 6,00" at bounding box center [452, 290] width 41 height 9
type input "0"
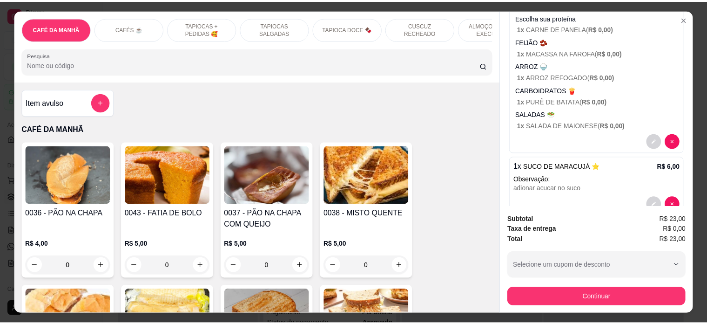
scroll to position [0, 0]
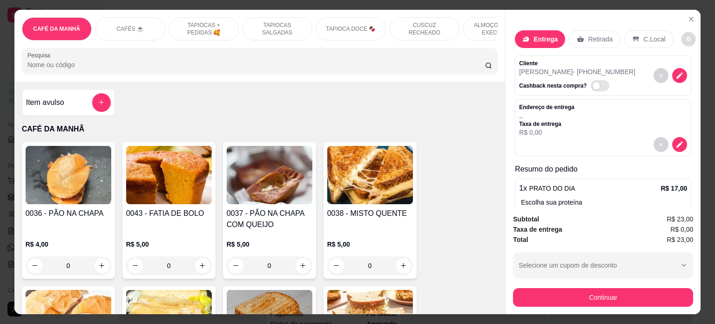
click at [681, 32] on button "decrease-product-quantity" at bounding box center [688, 39] width 14 height 14
click at [693, 72] on span "Automatic updates" at bounding box center [690, 72] width 19 height 11
click at [686, 72] on input "Automatic updates" at bounding box center [683, 75] width 6 height 6
checkbox input "true"
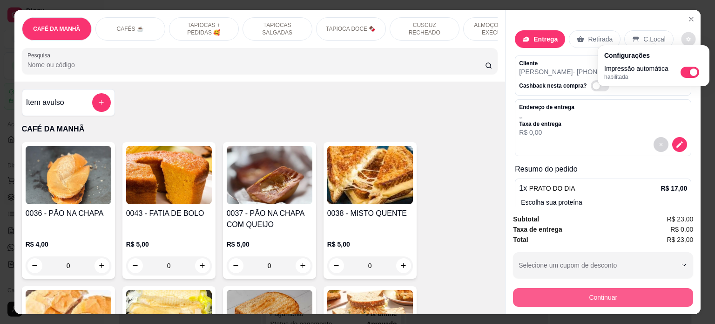
click at [590, 301] on button "Continuar" at bounding box center [603, 297] width 180 height 19
click at [603, 289] on button "Continuar" at bounding box center [603, 297] width 180 height 19
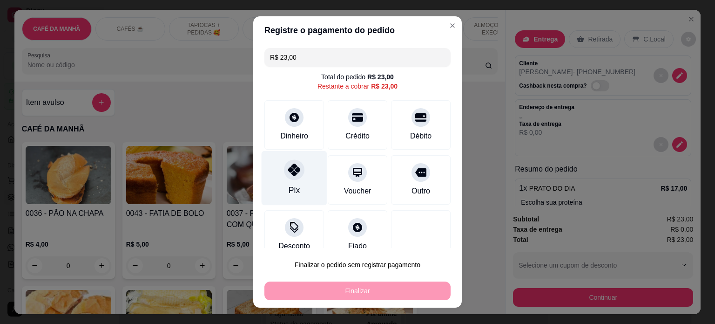
click at [280, 183] on div "Pix" at bounding box center [295, 177] width 66 height 54
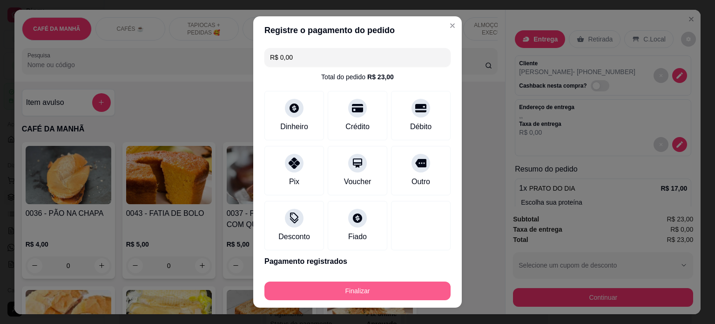
click at [362, 293] on button "Finalizar" at bounding box center [358, 290] width 186 height 19
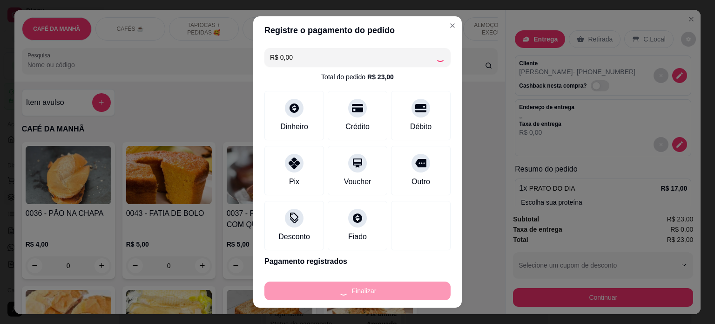
type input "-R$ 23,00"
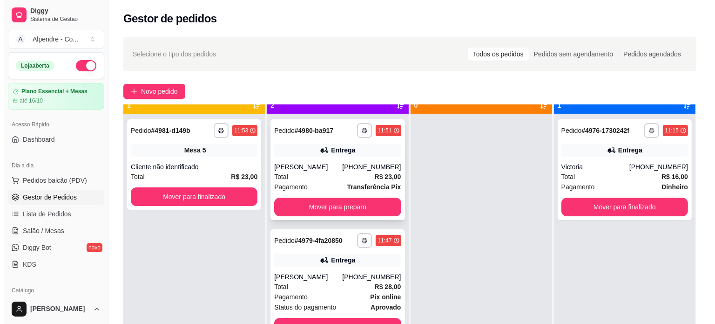
scroll to position [26, 0]
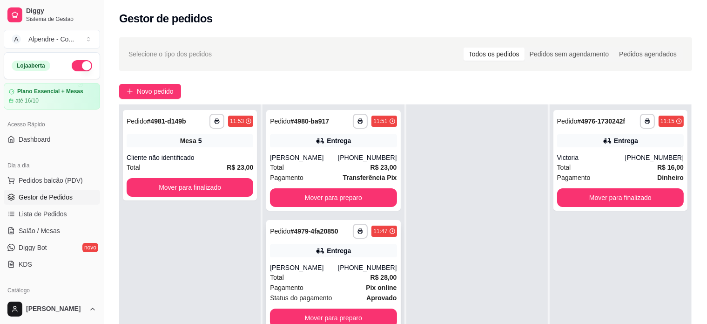
click at [339, 282] on div "Pagamento Pix online" at bounding box center [333, 287] width 127 height 10
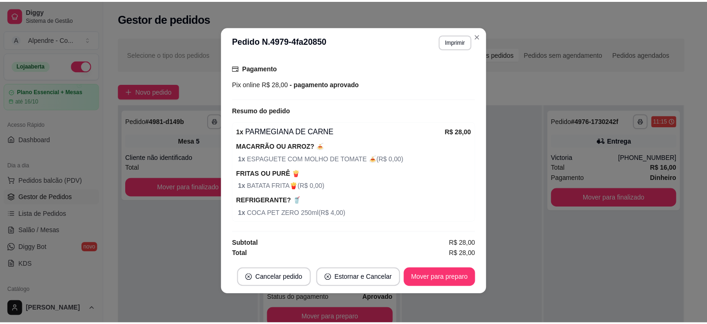
scroll to position [2, 0]
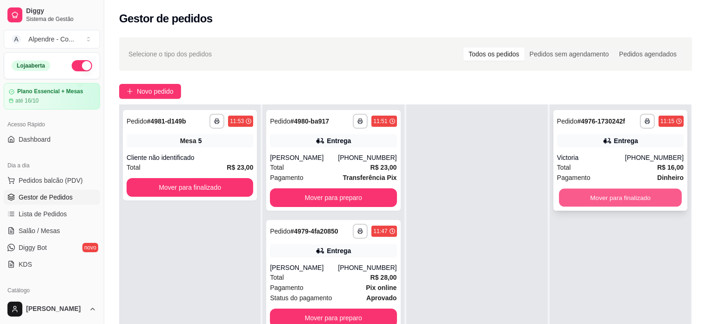
click at [611, 199] on button "Mover para finalizado" at bounding box center [620, 198] width 123 height 18
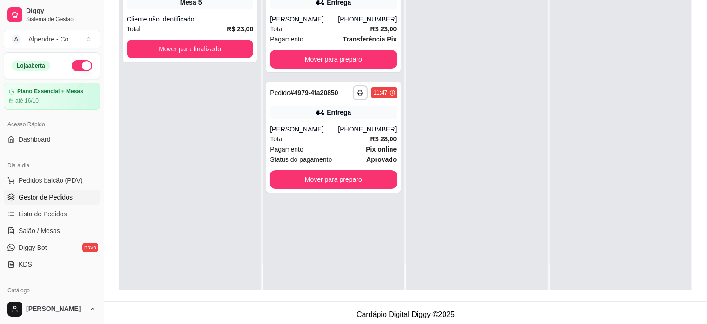
scroll to position [140, 0]
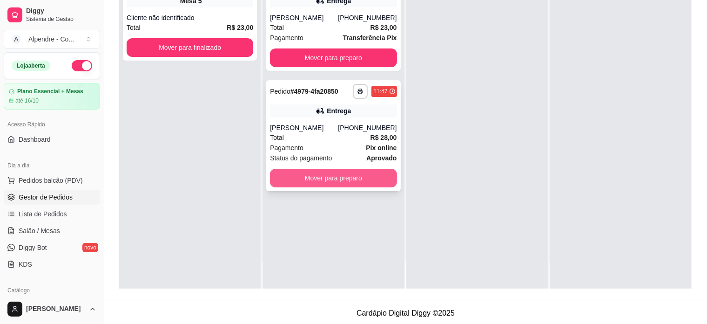
click at [330, 178] on button "Mover para preparo" at bounding box center [333, 178] width 127 height 19
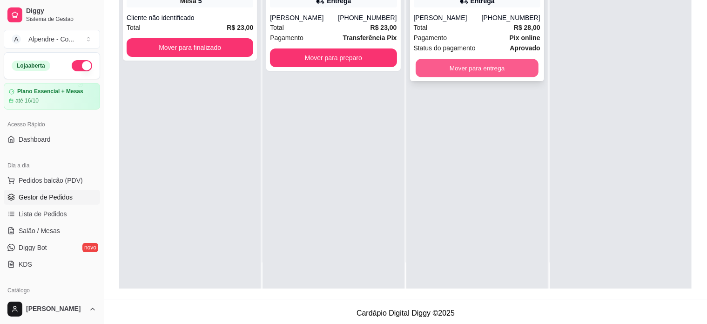
click at [505, 67] on button "Mover para entrega" at bounding box center [477, 68] width 123 height 18
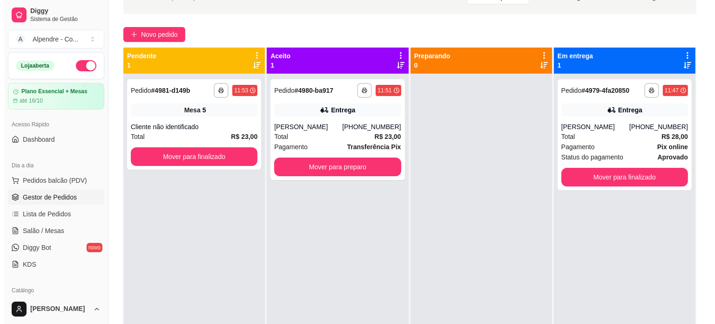
scroll to position [47, 0]
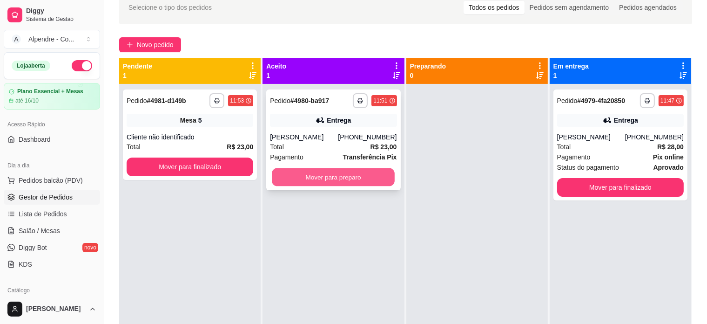
click at [348, 178] on button "Mover para preparo" at bounding box center [333, 177] width 123 height 18
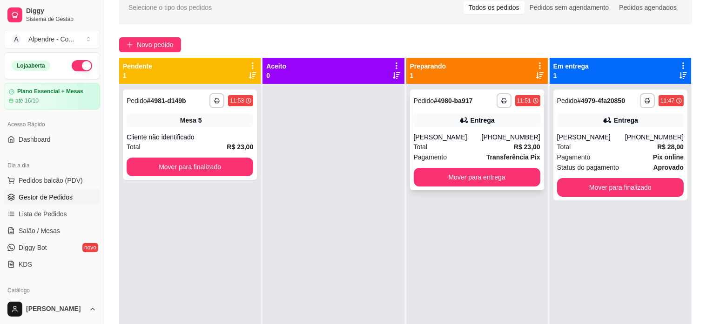
click at [486, 164] on div "**********" at bounding box center [477, 139] width 134 height 101
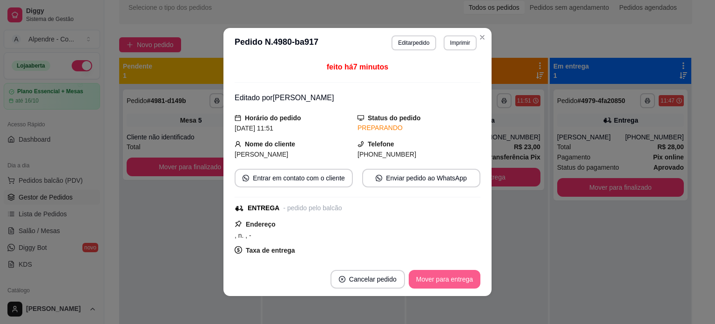
click at [449, 281] on button "Mover para entrega" at bounding box center [445, 279] width 72 height 19
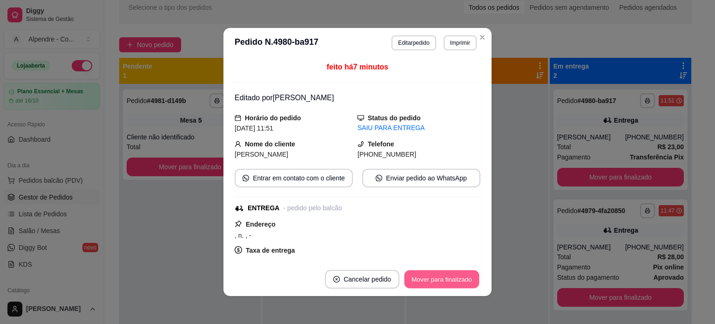
click at [447, 274] on button "Mover para finalizado" at bounding box center [442, 279] width 75 height 18
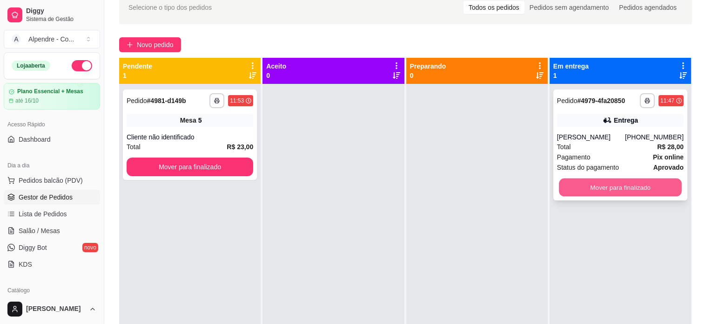
click at [630, 188] on button "Mover para finalizado" at bounding box center [620, 187] width 123 height 18
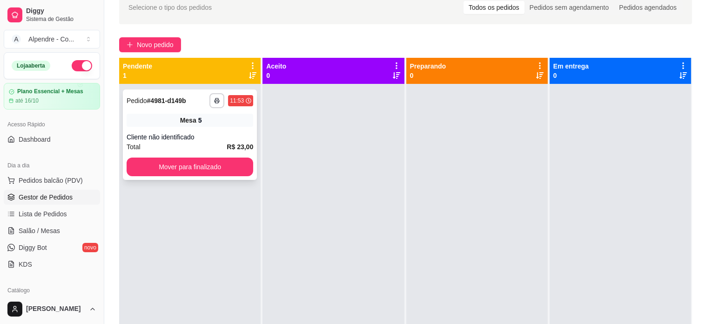
click at [204, 138] on div "Cliente não identificado" at bounding box center [190, 136] width 127 height 9
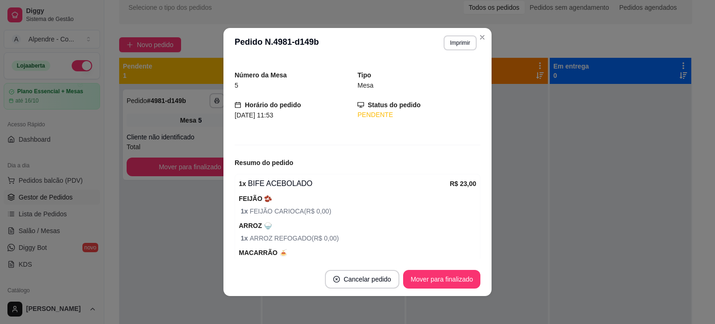
scroll to position [0, 0]
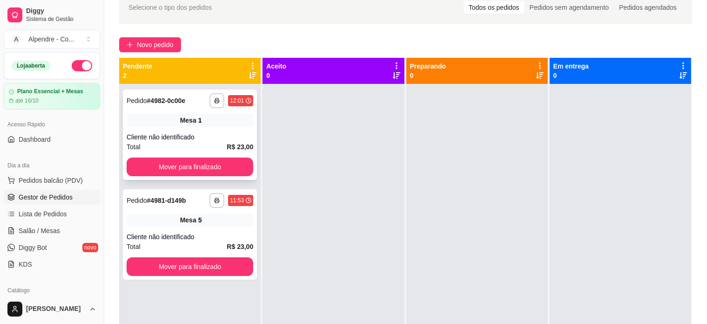
click at [189, 147] on div "Total R$ 23,00" at bounding box center [190, 147] width 127 height 10
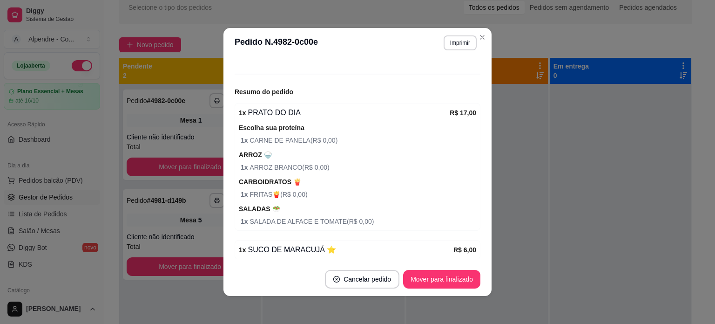
scroll to position [129, 0]
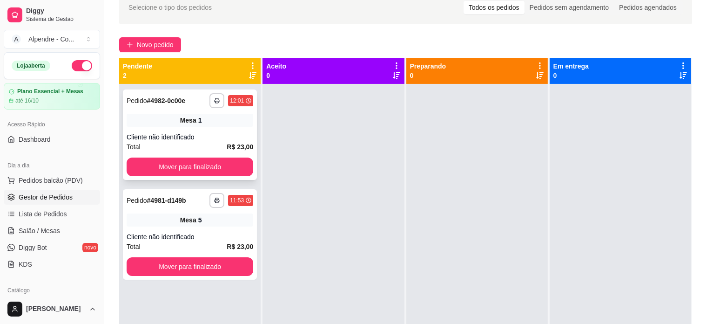
click at [204, 134] on div "Cliente não identificado" at bounding box center [190, 136] width 127 height 9
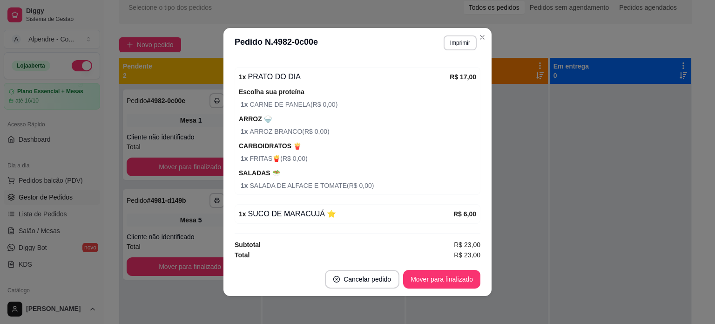
scroll to position [0, 0]
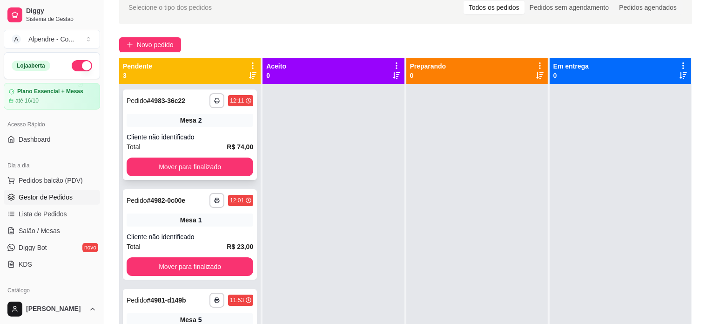
click at [208, 144] on div "Total R$ 74,00" at bounding box center [190, 147] width 127 height 10
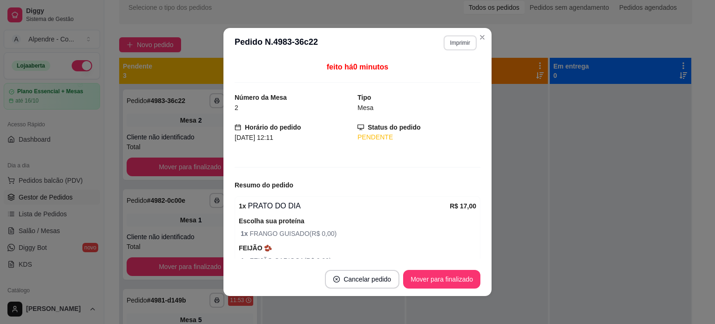
click at [453, 42] on button "Imprimir" at bounding box center [460, 42] width 33 height 15
click at [447, 77] on button "Impressora container" at bounding box center [436, 75] width 65 height 14
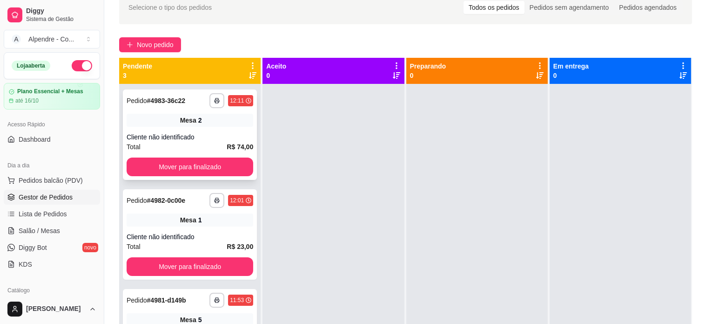
click at [209, 150] on div "Total R$ 74,00" at bounding box center [190, 147] width 127 height 10
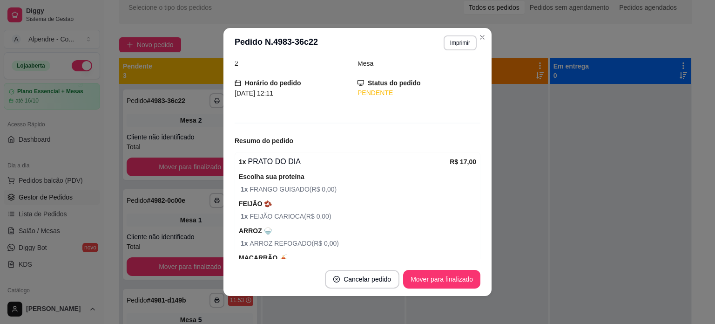
scroll to position [93, 0]
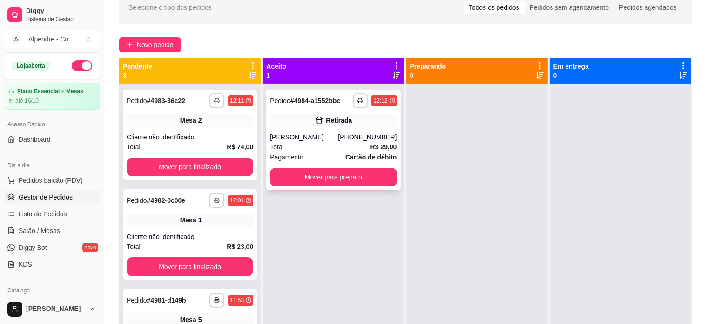
click at [327, 144] on div "Total R$ 29,00" at bounding box center [333, 147] width 127 height 10
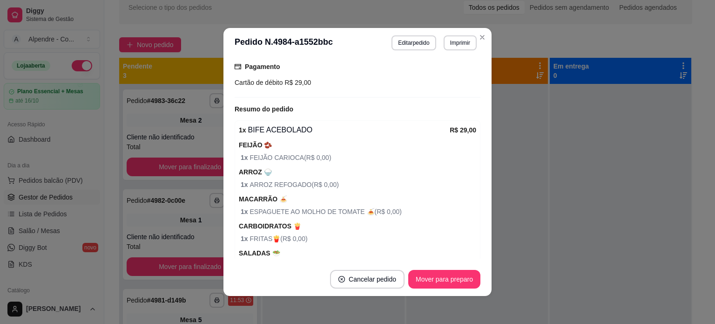
scroll to position [0, 0]
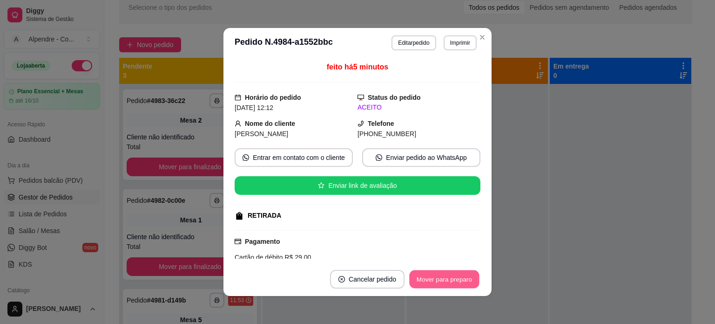
click at [462, 279] on button "Mover para preparo" at bounding box center [444, 279] width 70 height 18
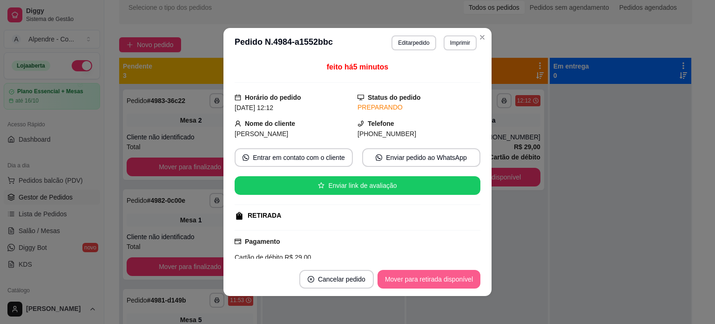
click at [455, 281] on button "Mover para retirada disponível" at bounding box center [429, 279] width 103 height 19
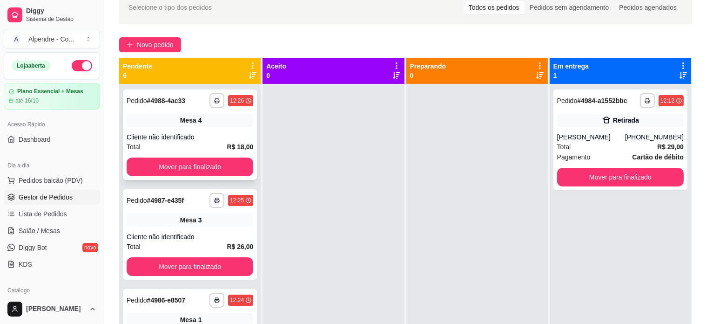
click at [190, 136] on div "Cliente não identificado" at bounding box center [190, 136] width 127 height 9
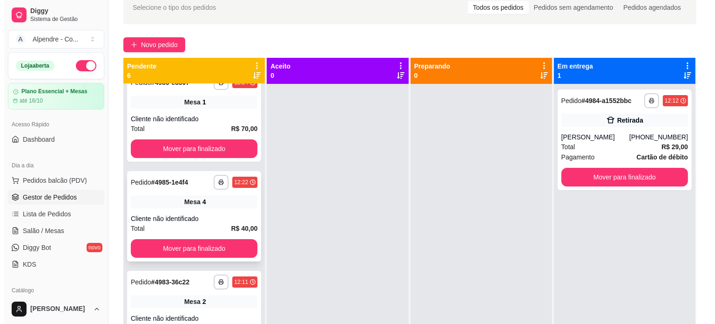
scroll to position [279, 0]
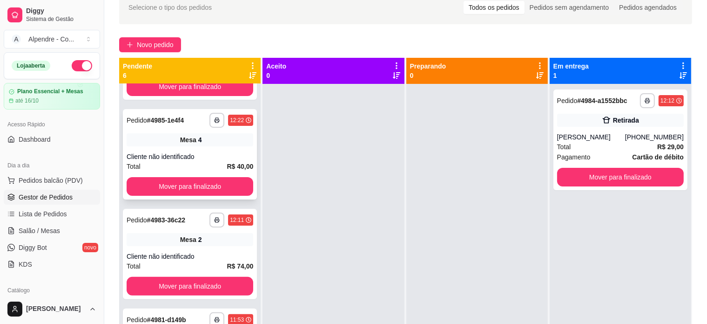
click at [207, 156] on div "Cliente não identificado" at bounding box center [190, 156] width 127 height 9
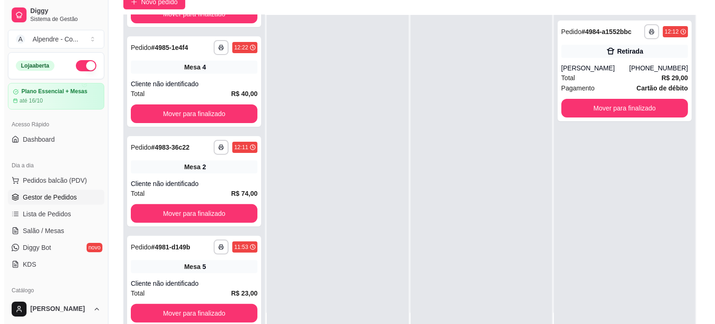
scroll to position [142, 0]
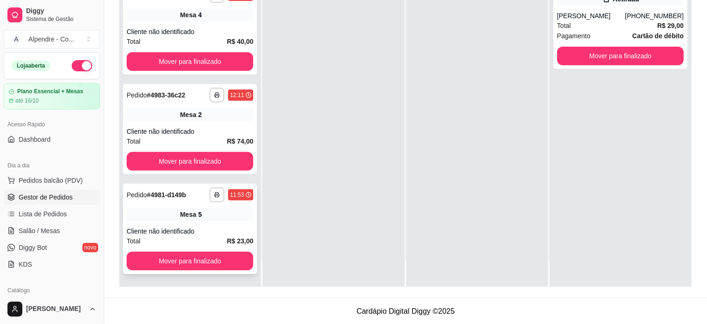
click at [184, 228] on div "Cliente não identificado" at bounding box center [190, 230] width 127 height 9
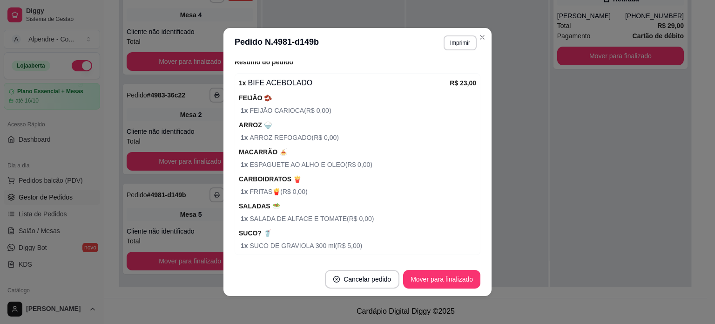
scroll to position [155, 0]
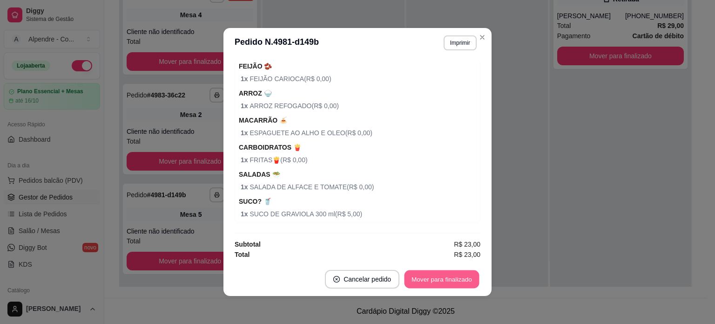
click at [443, 283] on button "Mover para finalizado" at bounding box center [442, 279] width 75 height 18
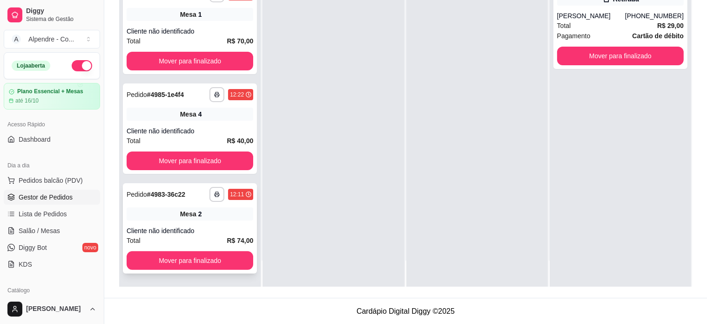
click at [184, 225] on div "**********" at bounding box center [190, 228] width 134 height 90
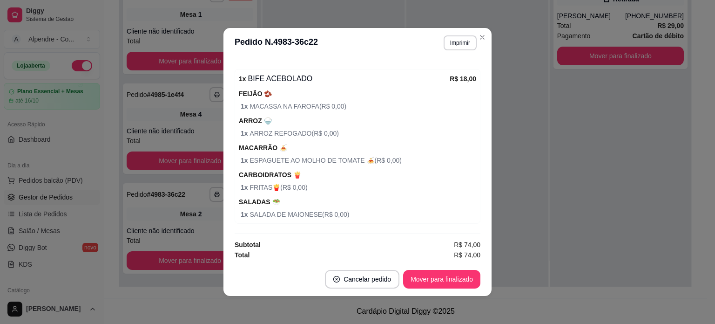
scroll to position [2, 0]
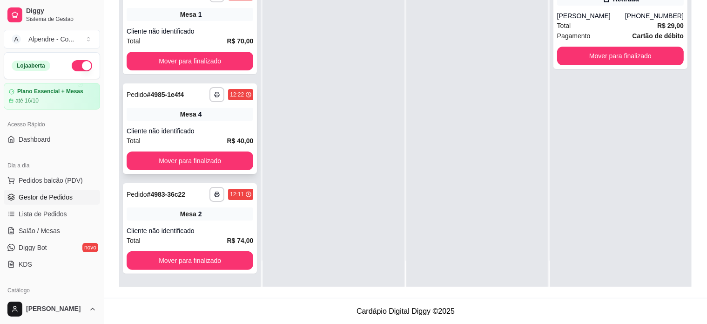
click at [198, 138] on div "Total R$ 40,00" at bounding box center [190, 141] width 127 height 10
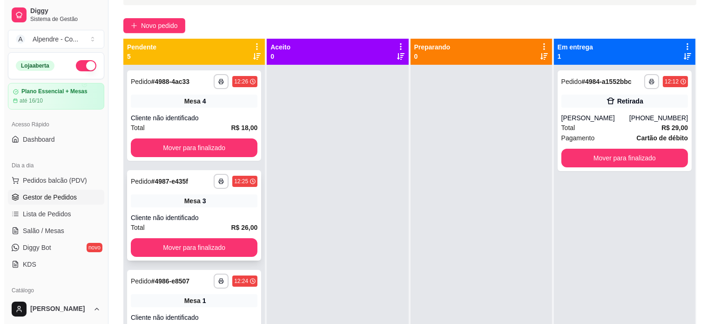
scroll to position [0, 0]
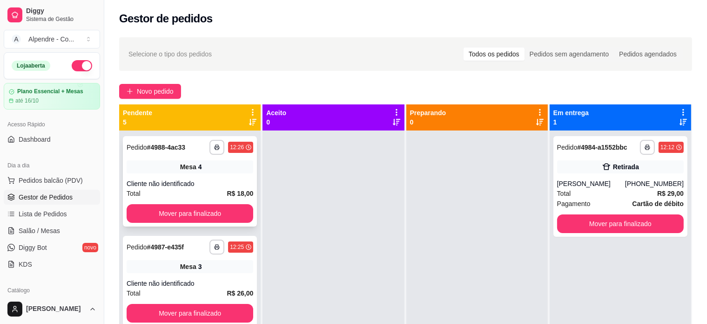
click at [200, 180] on div "Cliente não identificado" at bounding box center [190, 183] width 127 height 9
click at [39, 235] on link "Salão / Mesas" at bounding box center [52, 230] width 96 height 15
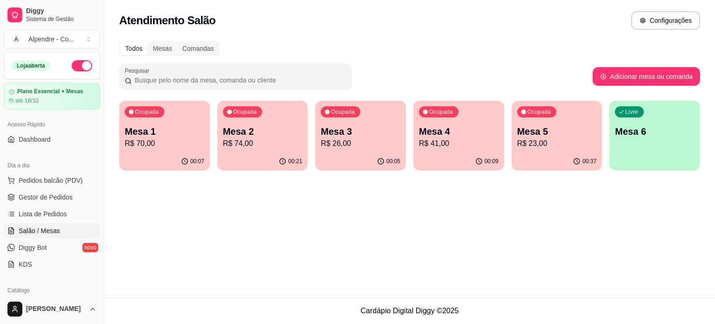
click at [448, 146] on p "R$ 41,00" at bounding box center [459, 143] width 80 height 11
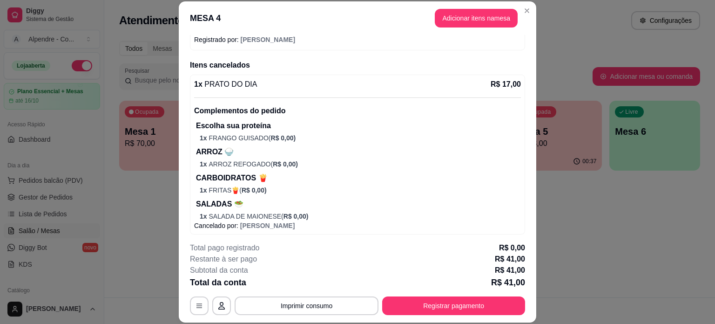
scroll to position [472, 0]
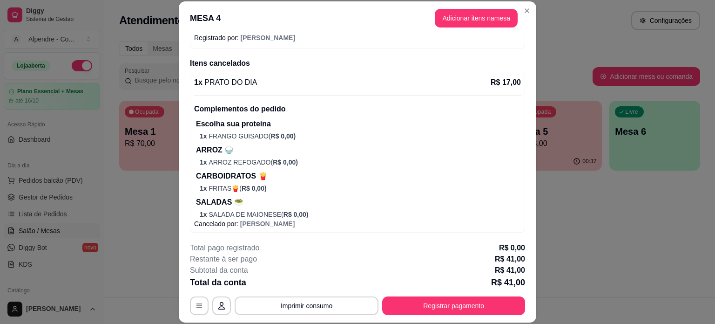
click at [318, 313] on button "Imprimir consumo" at bounding box center [307, 305] width 144 height 19
click at [316, 284] on button "Impressora container" at bounding box center [305, 283] width 68 height 15
click at [299, 309] on button "Imprimir consumo" at bounding box center [307, 305] width 144 height 19
click at [302, 282] on button "Impressora container" at bounding box center [305, 284] width 68 height 15
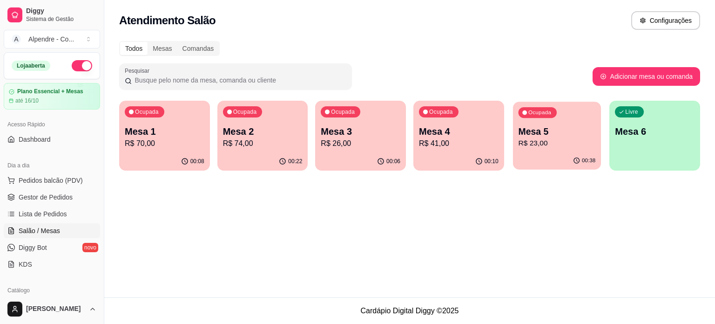
click at [552, 140] on p "R$ 23,00" at bounding box center [556, 143] width 77 height 11
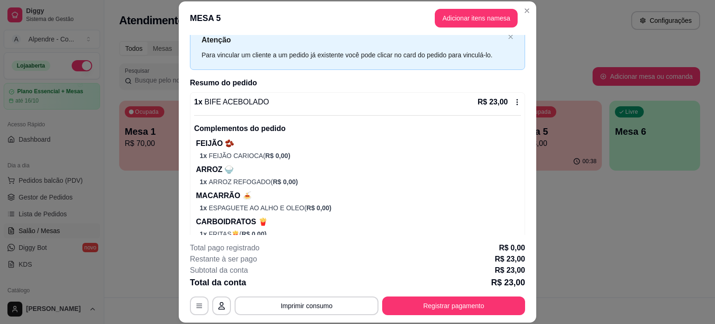
scroll to position [0, 0]
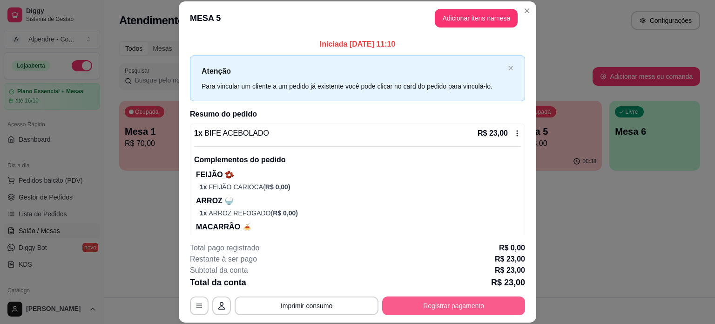
click at [459, 307] on button "Registrar pagamento" at bounding box center [453, 305] width 143 height 19
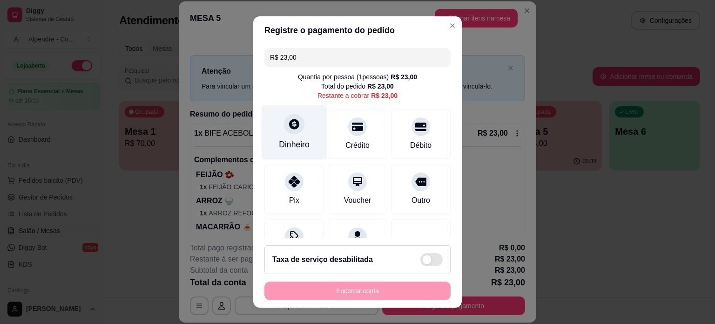
click at [295, 137] on div "Dinheiro" at bounding box center [295, 132] width 66 height 54
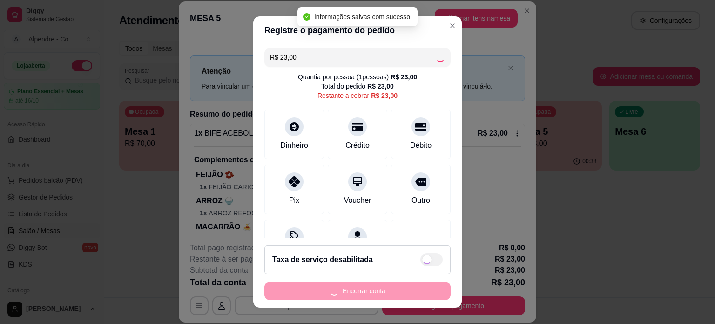
type input "R$ 0,00"
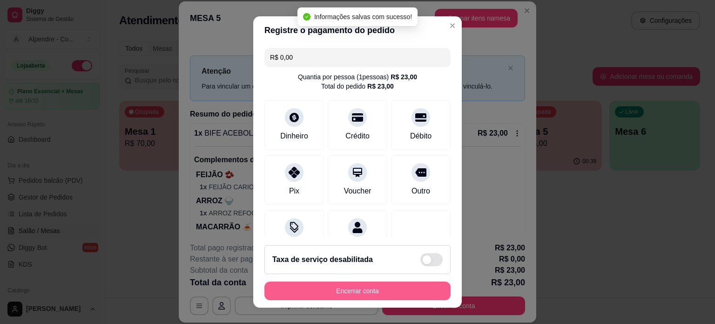
click at [382, 292] on button "Encerrar conta" at bounding box center [358, 290] width 186 height 19
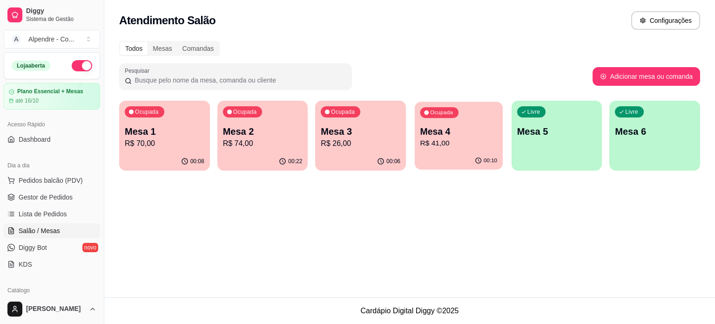
click at [443, 143] on p "R$ 41,00" at bounding box center [459, 143] width 77 height 11
click at [360, 150] on div "Ocupada Mesa 3 R$ 26,00" at bounding box center [360, 127] width 91 height 52
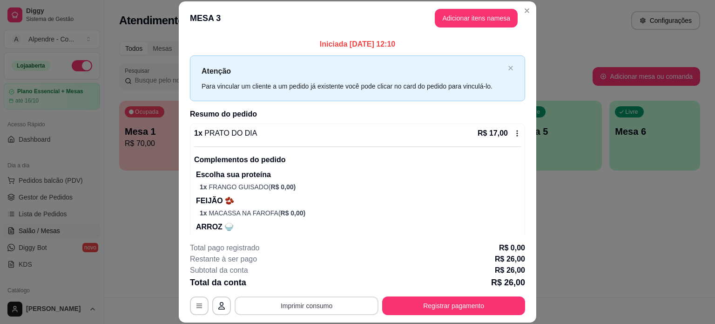
click at [345, 301] on button "Imprimir consumo" at bounding box center [307, 305] width 144 height 19
click at [315, 279] on button "Impressora container" at bounding box center [305, 284] width 68 height 15
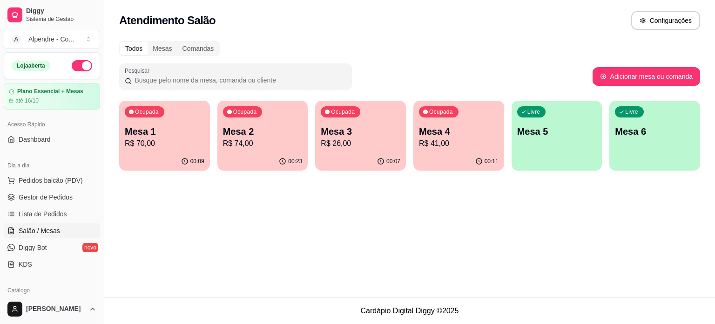
click at [372, 134] on p "Mesa 3" at bounding box center [361, 131] width 80 height 13
click at [267, 151] on div "Ocupada Mesa 2 R$ 74,00" at bounding box center [262, 127] width 91 height 52
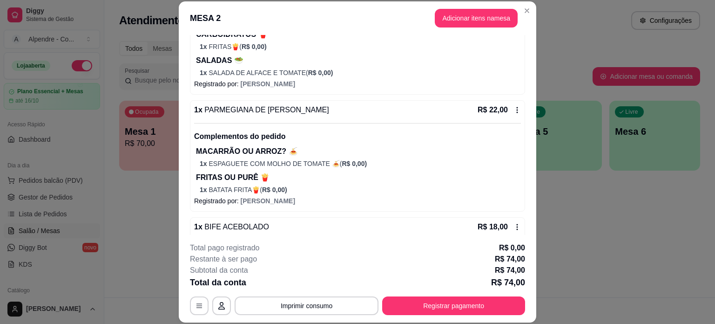
scroll to position [559, 0]
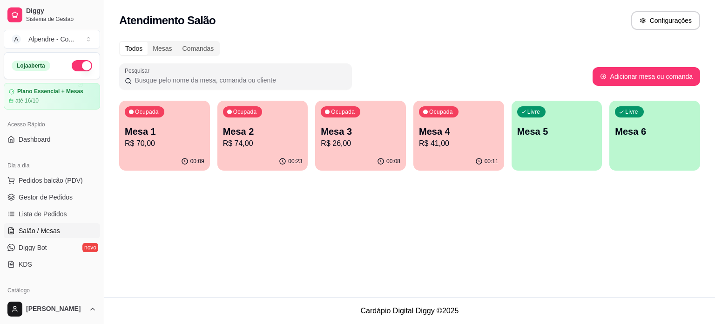
click at [160, 132] on p "Mesa 1" at bounding box center [165, 131] width 80 height 13
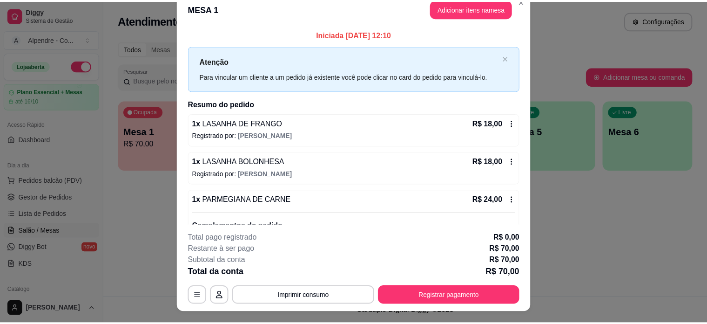
scroll to position [0, 0]
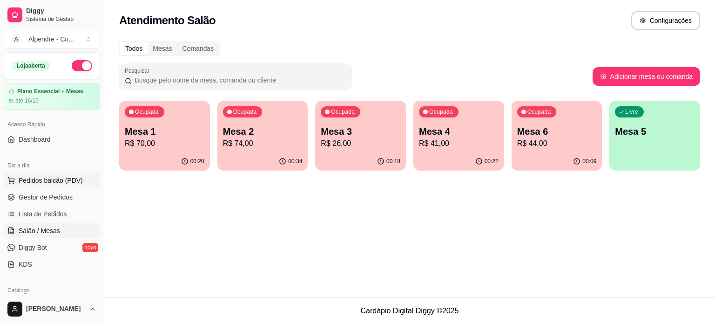
click at [37, 177] on span "Pedidos balcão (PDV)" at bounding box center [51, 180] width 64 height 9
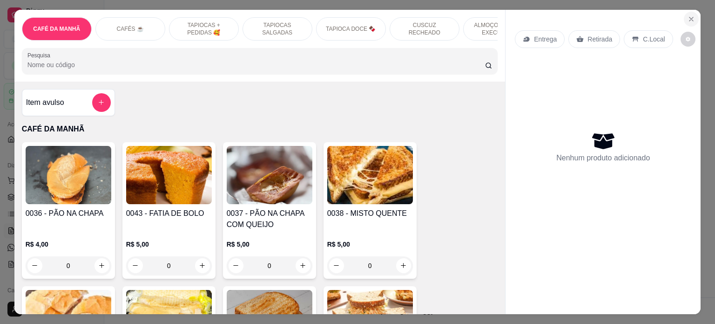
click at [690, 17] on icon "Close" at bounding box center [692, 19] width 4 height 4
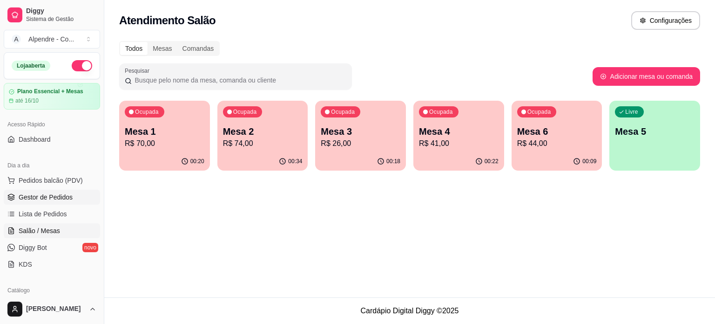
click at [44, 199] on span "Gestor de Pedidos" at bounding box center [46, 196] width 54 height 9
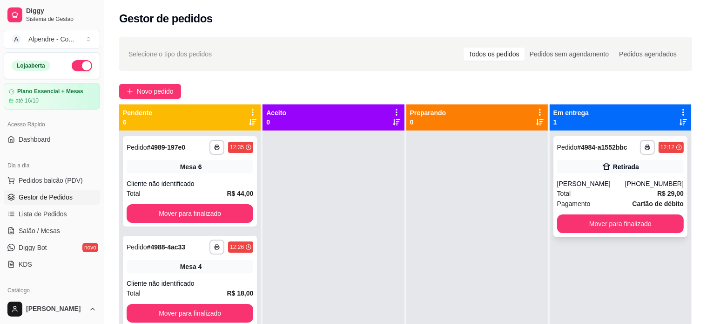
click at [591, 188] on div "[PERSON_NAME]" at bounding box center [591, 183] width 68 height 9
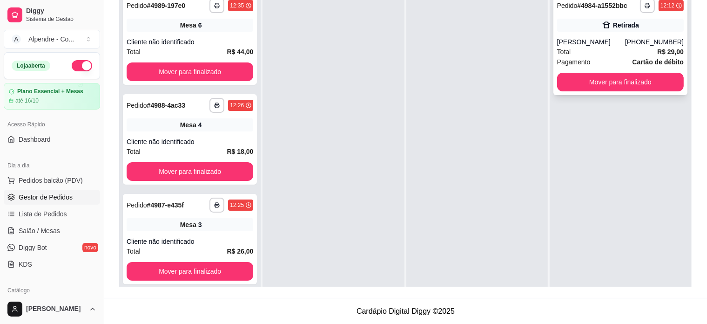
click at [611, 50] on div "Total R$ 29,00" at bounding box center [620, 52] width 127 height 10
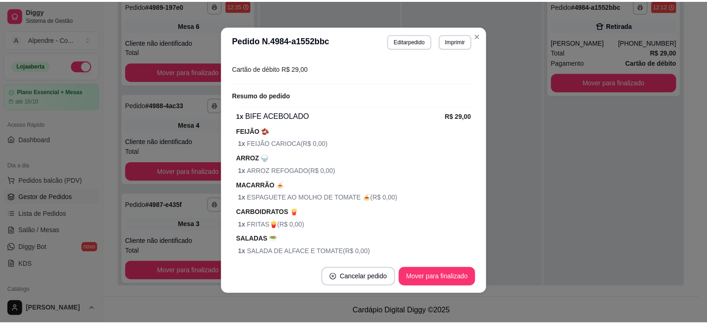
scroll to position [280, 0]
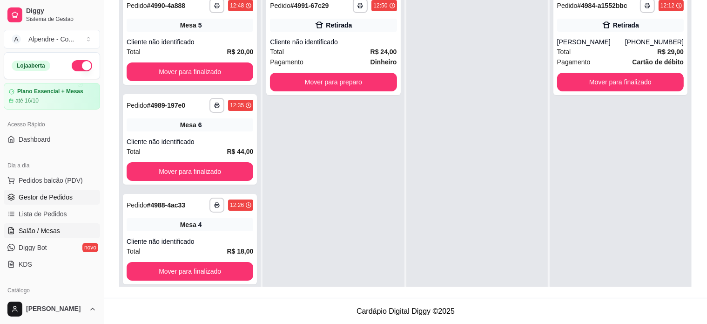
click at [38, 234] on span "Salão / Mesas" at bounding box center [39, 230] width 41 height 9
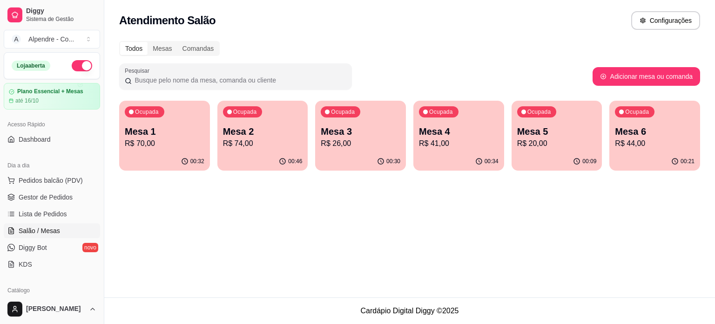
click at [626, 123] on div "Ocupada Mesa 6 R$ 44,00" at bounding box center [655, 127] width 91 height 52
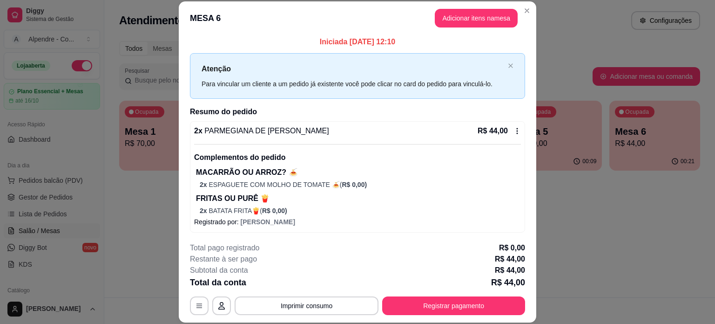
scroll to position [3, 0]
click at [458, 18] on button "Adicionar itens na mesa" at bounding box center [476, 18] width 83 height 19
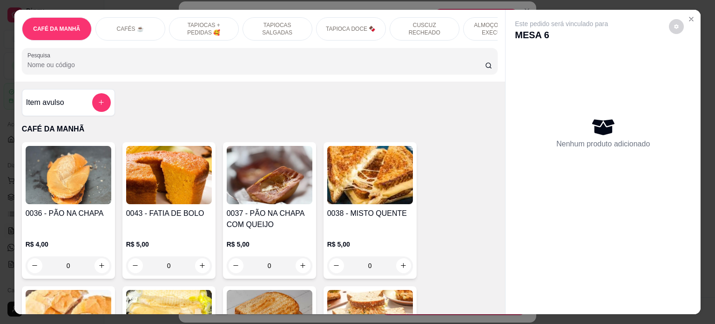
click at [96, 64] on input "Pesquisa" at bounding box center [256, 64] width 458 height 9
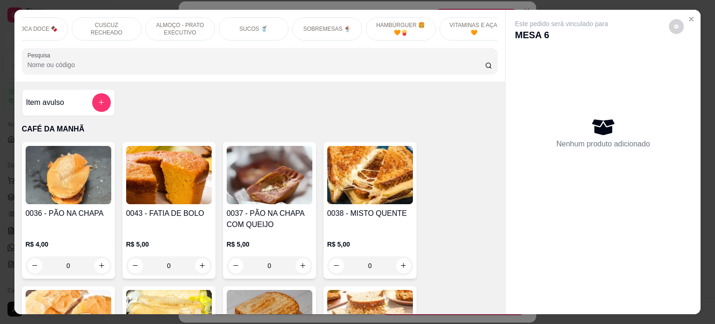
scroll to position [0, 329]
click at [92, 104] on button "add-separate-item" at bounding box center [101, 102] width 19 height 19
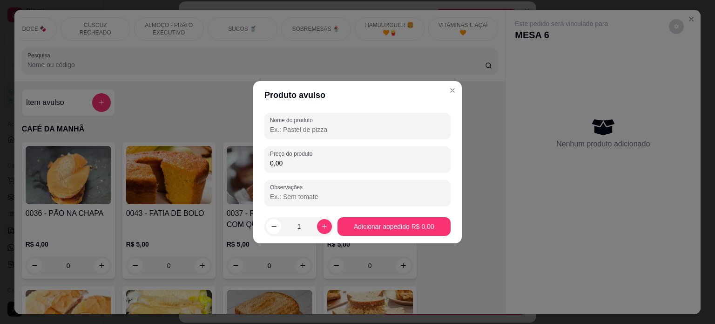
click at [292, 131] on input "Nome do produto" at bounding box center [357, 129] width 175 height 9
type input "coca lt"
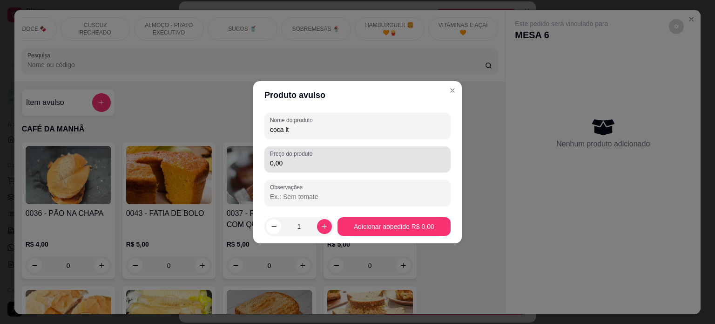
click at [301, 170] on div "Preço do produto 0,00" at bounding box center [358, 159] width 186 height 26
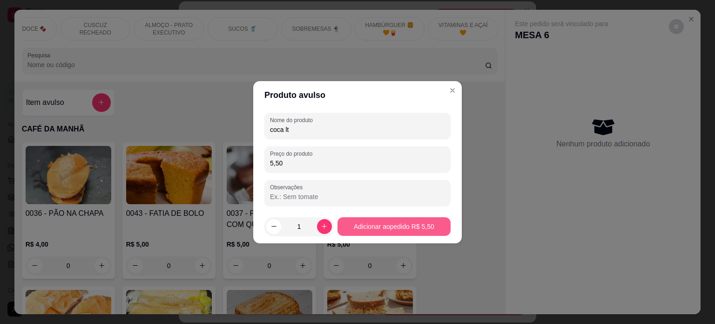
type input "5,50"
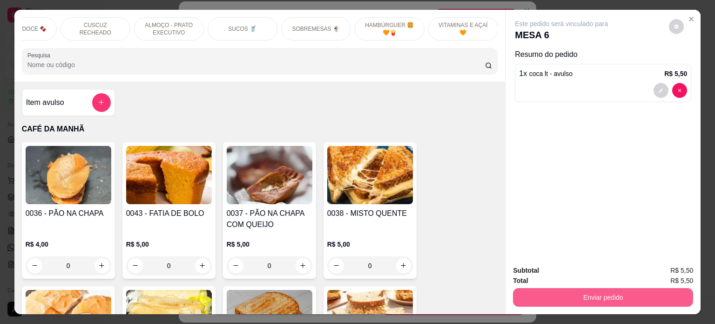
click at [614, 292] on button "Enviar pedido" at bounding box center [603, 297] width 180 height 19
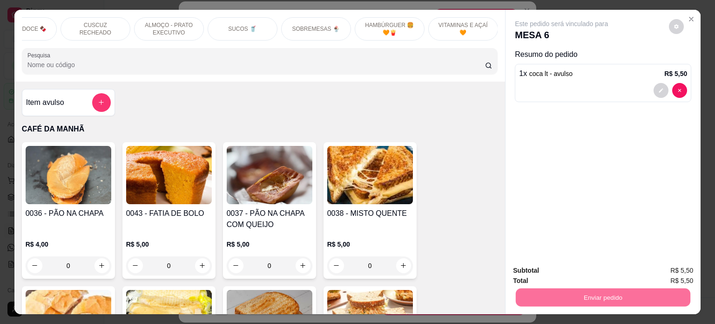
click at [682, 267] on button "Enviar pedido" at bounding box center [668, 270] width 51 height 17
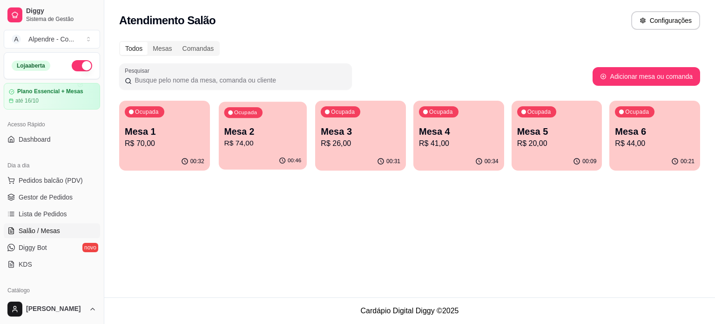
click at [248, 136] on p "Mesa 2" at bounding box center [262, 131] width 77 height 13
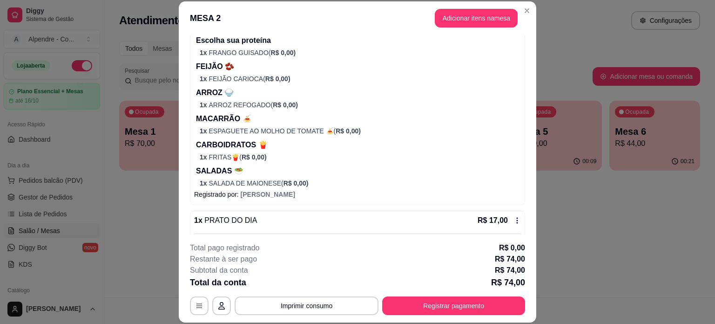
scroll to position [140, 0]
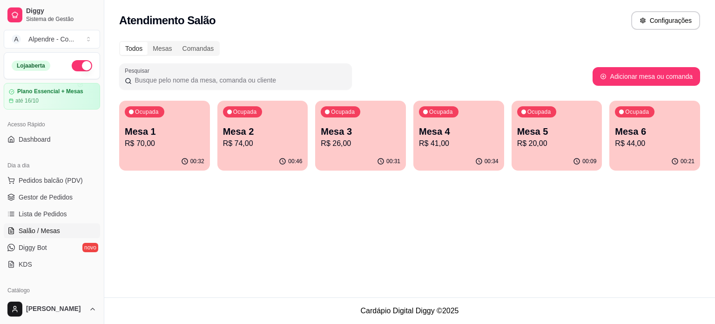
click at [362, 142] on p "R$ 26,00" at bounding box center [361, 143] width 80 height 11
click at [459, 136] on p "Mesa 4" at bounding box center [459, 131] width 80 height 13
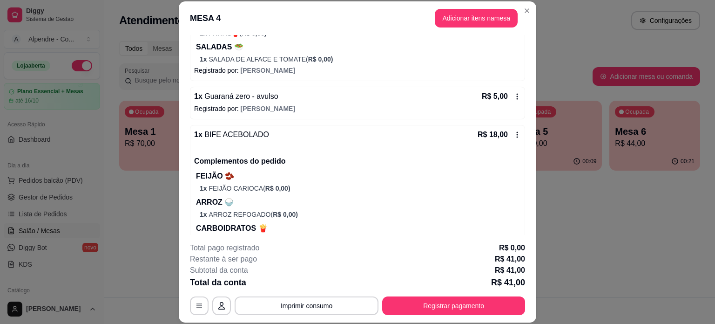
scroll to position [233, 0]
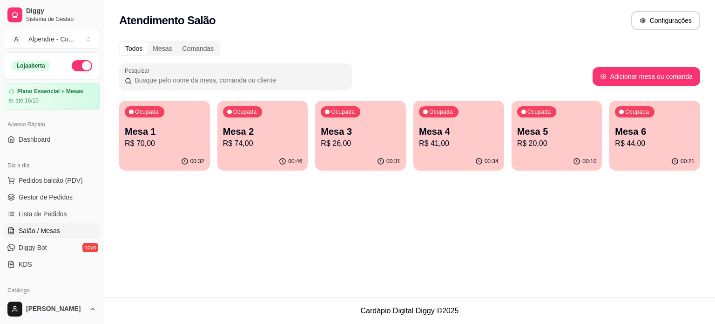
click at [200, 141] on p "R$ 70,00" at bounding box center [165, 143] width 80 height 11
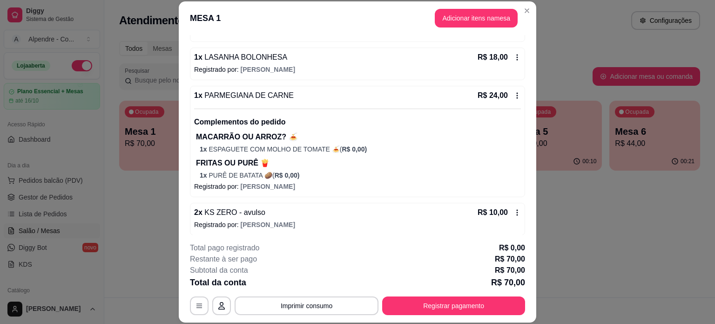
scroll to position [117, 0]
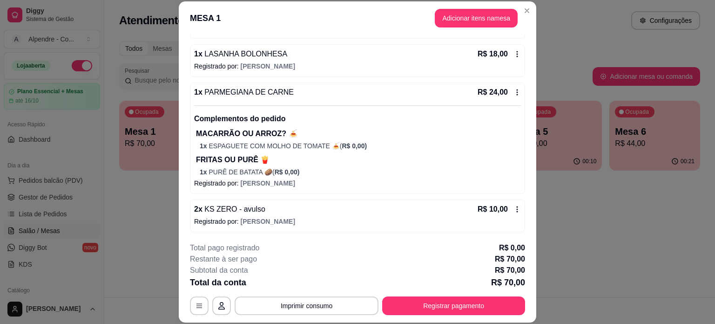
click at [514, 207] on icon at bounding box center [517, 208] width 7 height 7
click at [304, 213] on div "2 x KS ZERO - avulso R$ 10,00" at bounding box center [357, 209] width 327 height 11
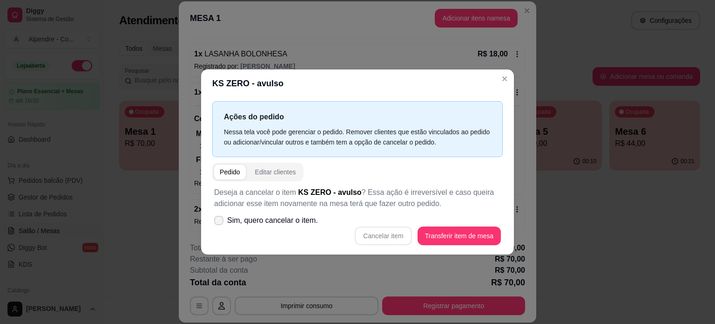
click at [258, 223] on span "Sim, quero cancelar o item." at bounding box center [272, 220] width 91 height 11
click at [220, 223] on input "Sim, quero cancelar o item." at bounding box center [217, 225] width 6 height 6
checkbox input "true"
click at [395, 236] on button "Cancelar item" at bounding box center [383, 235] width 57 height 19
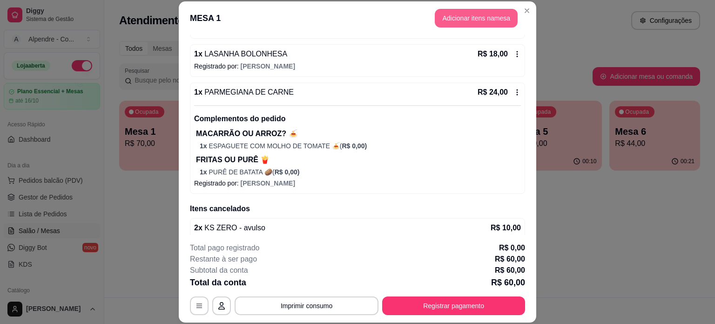
click at [475, 20] on button "Adicionar itens na mesa" at bounding box center [476, 18] width 83 height 19
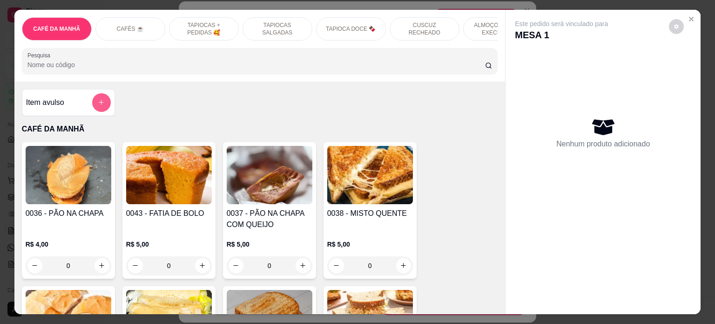
click at [99, 111] on button "add-separate-item" at bounding box center [101, 102] width 19 height 19
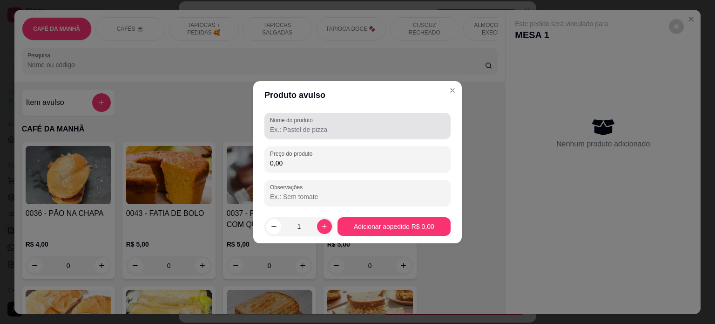
click at [311, 122] on label "Nome do produto" at bounding box center [293, 120] width 46 height 8
click at [311, 125] on input "Nome do produto" at bounding box center [357, 129] width 175 height 9
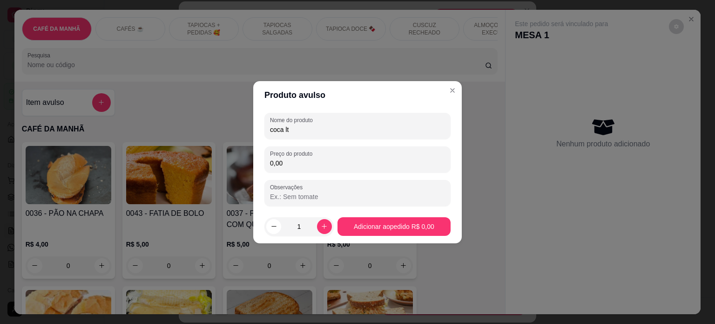
type input "coca lt"
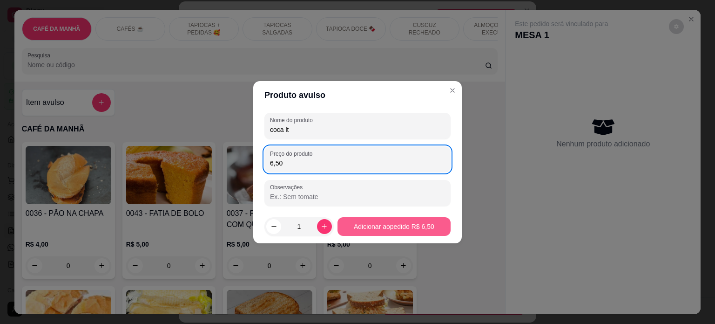
type input "6,50"
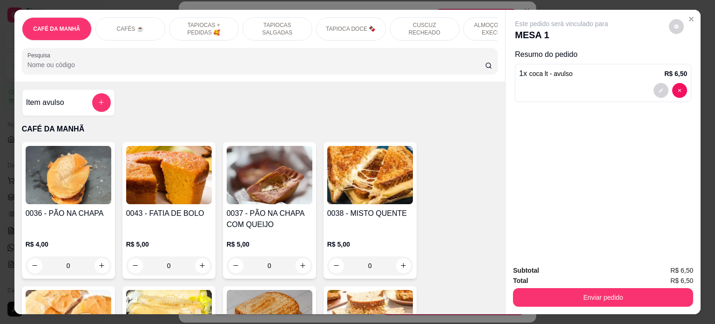
click at [544, 85] on div at bounding box center [603, 90] width 168 height 15
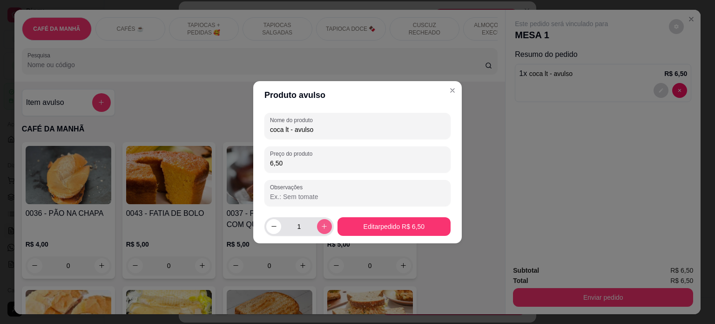
click at [325, 223] on icon "increase-product-quantity" at bounding box center [324, 226] width 7 height 7
type input "3"
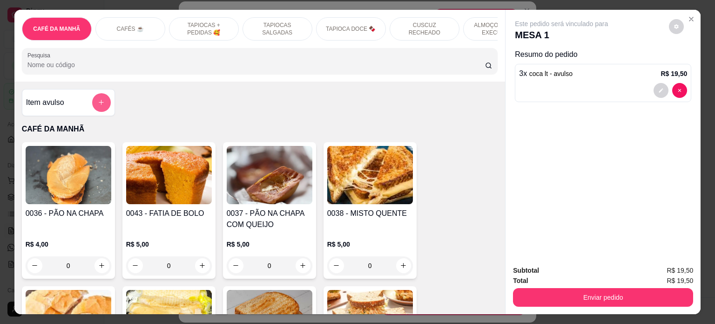
click at [93, 109] on button "add-separate-item" at bounding box center [101, 102] width 19 height 19
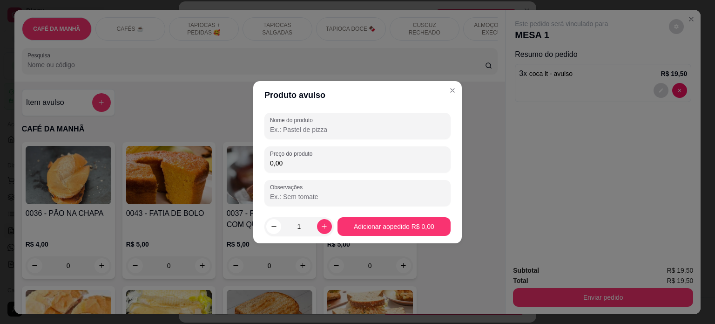
click at [311, 126] on input "Nome do produto" at bounding box center [357, 129] width 175 height 9
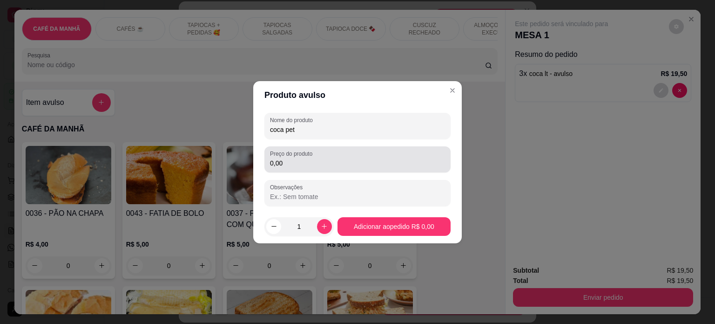
type input "coca pet"
click at [302, 157] on label "Preço do produto" at bounding box center [293, 153] width 46 height 8
click at [302, 158] on input "0,00" at bounding box center [357, 162] width 175 height 9
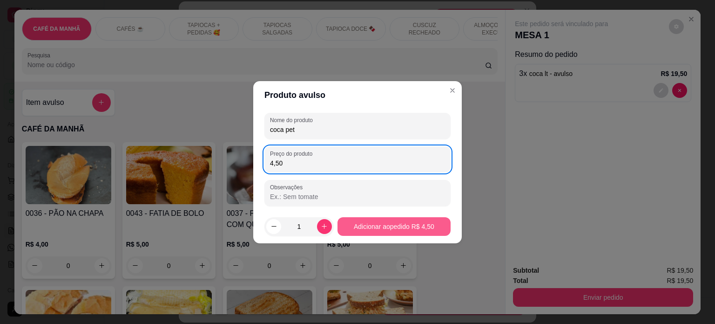
type input "4,50"
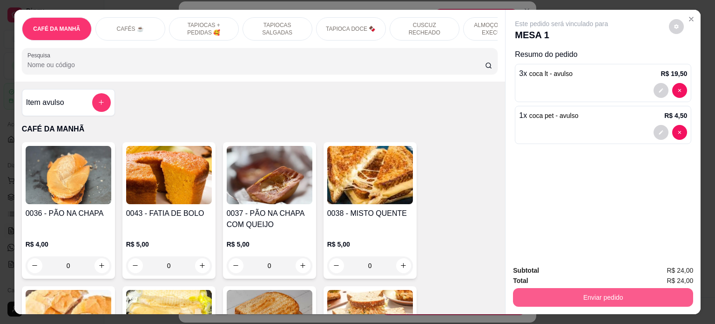
click at [604, 290] on button "Enviar pedido" at bounding box center [603, 297] width 180 height 19
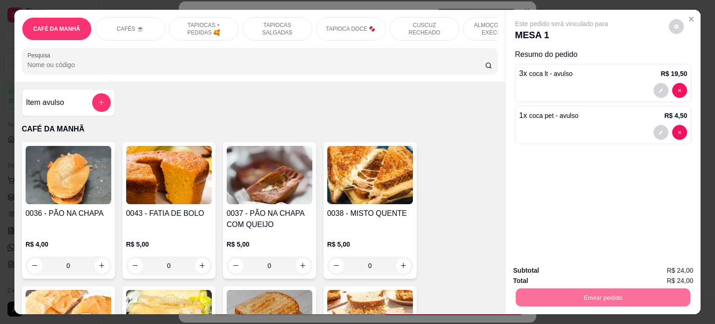
click at [653, 267] on button "Enviar pedido" at bounding box center [668, 270] width 51 height 17
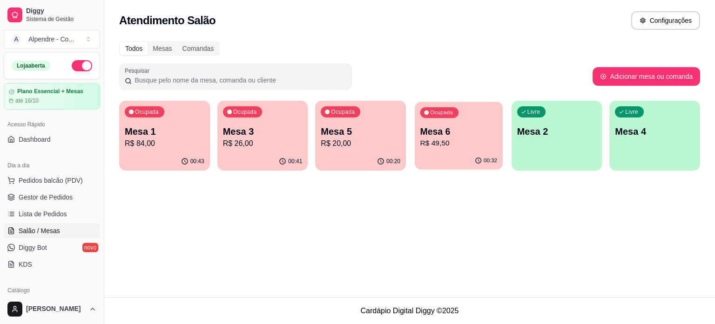
click at [445, 139] on p "R$ 49,50" at bounding box center [459, 143] width 77 height 11
click at [171, 139] on p "R$ 84,00" at bounding box center [164, 143] width 77 height 11
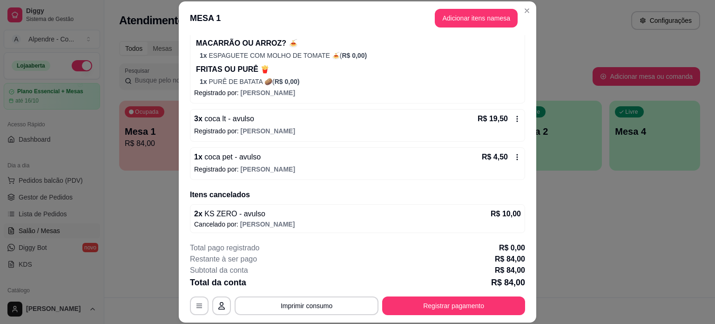
scroll to position [208, 0]
click at [501, 13] on button "Adicionar itens na mesa" at bounding box center [476, 18] width 83 height 19
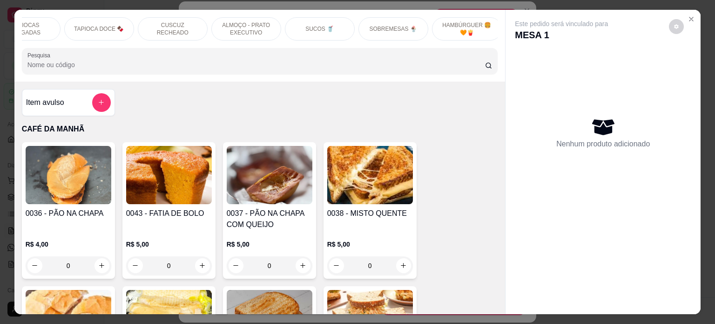
scroll to position [0, 252]
click at [398, 25] on p "SOBREMESAS 🍨" at bounding box center [393, 28] width 48 height 7
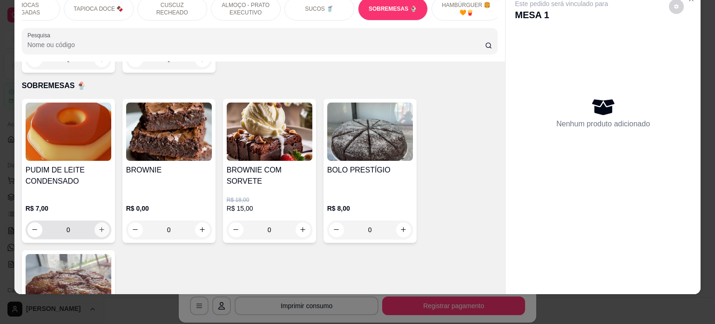
click at [99, 226] on icon "increase-product-quantity" at bounding box center [101, 229] width 7 height 7
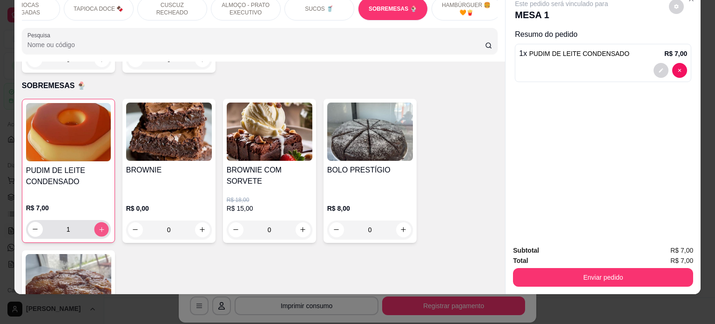
click at [99, 226] on icon "increase-product-quantity" at bounding box center [101, 229] width 7 height 7
click at [99, 225] on icon "increase-product-quantity" at bounding box center [101, 228] width 7 height 7
click at [99, 226] on icon "increase-product-quantity" at bounding box center [101, 229] width 7 height 7
click at [99, 225] on icon "increase-product-quantity" at bounding box center [101, 228] width 7 height 7
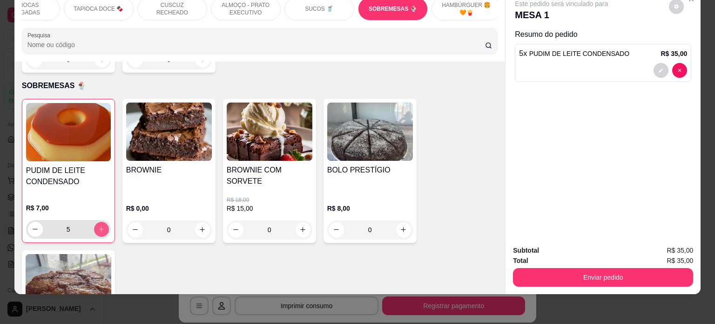
type input "6"
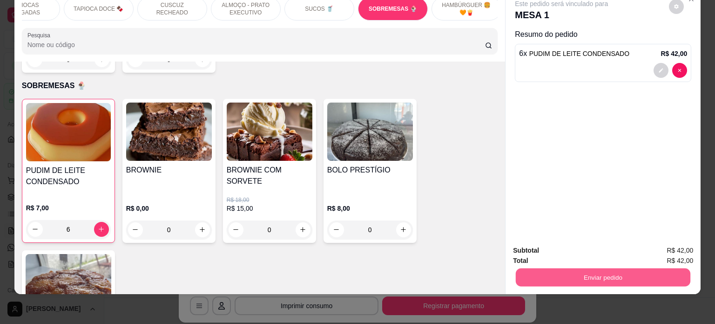
click at [614, 268] on button "Enviar pedido" at bounding box center [603, 277] width 175 height 18
click at [662, 248] on button "Enviar pedido" at bounding box center [668, 246] width 51 height 17
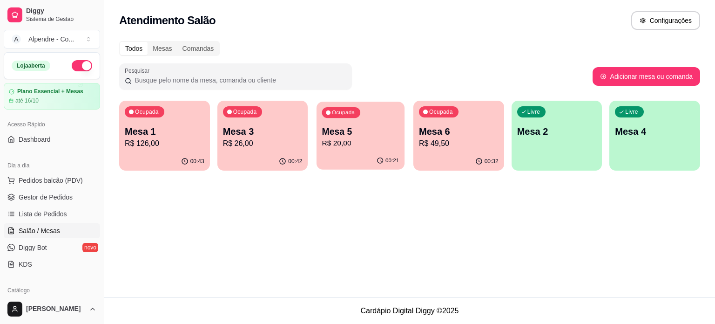
click at [370, 138] on p "R$ 20,00" at bounding box center [360, 143] width 77 height 11
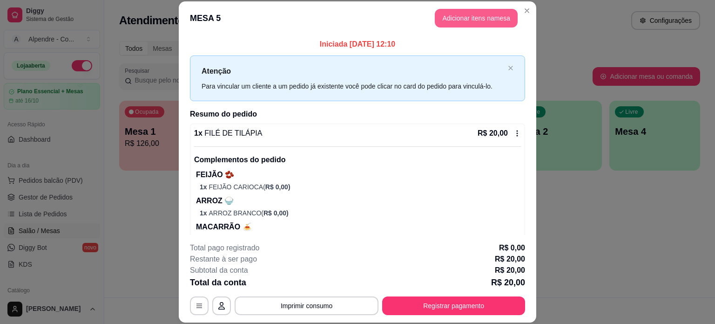
click at [490, 17] on button "Adicionar itens na mesa" at bounding box center [476, 18] width 83 height 19
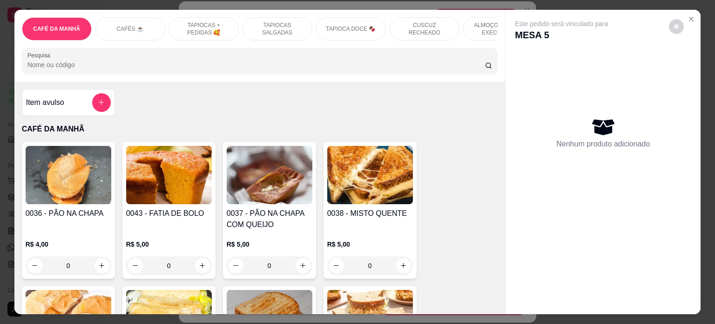
click at [482, 21] on p "ALMOÇO - PRATO EXECUTIVO" at bounding box center [498, 28] width 54 height 15
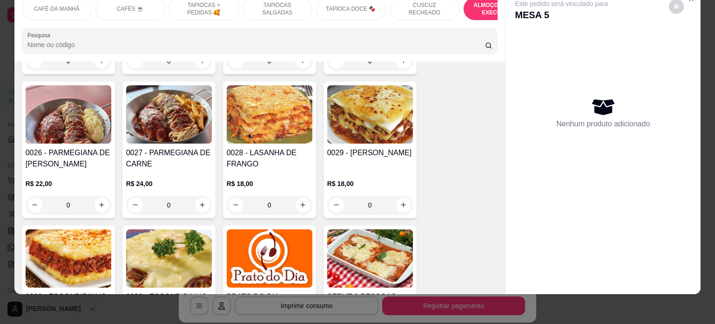
scroll to position [2042, 0]
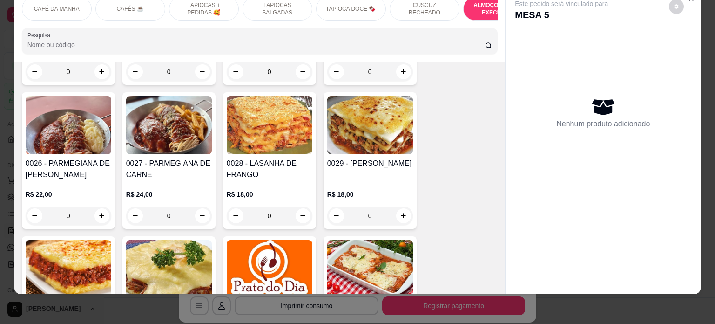
click at [203, 209] on div "0" at bounding box center [169, 215] width 86 height 19
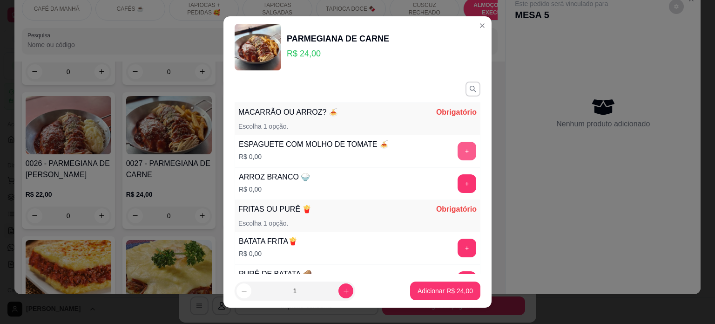
click at [458, 148] on button "+" at bounding box center [467, 151] width 19 height 19
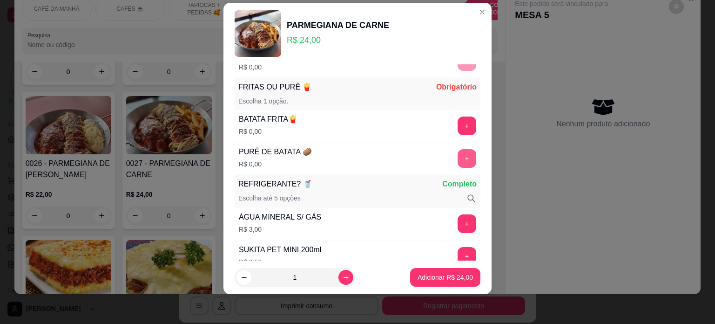
scroll to position [121, 0]
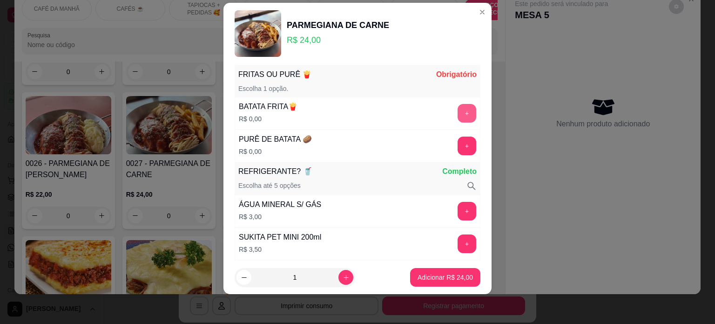
click at [458, 104] on button "+" at bounding box center [467, 113] width 19 height 19
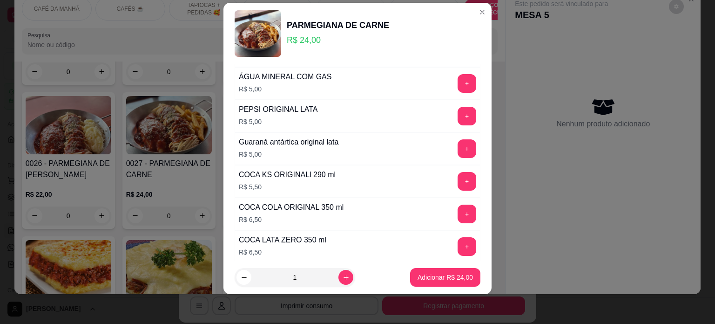
scroll to position [451, 0]
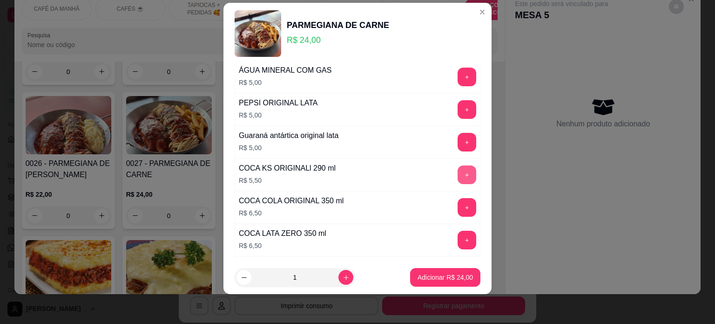
click at [458, 174] on button "+" at bounding box center [467, 174] width 19 height 19
click at [458, 174] on button "+" at bounding box center [467, 174] width 18 height 18
click at [448, 278] on p "Adicionar R$ 35,00" at bounding box center [446, 277] width 54 height 9
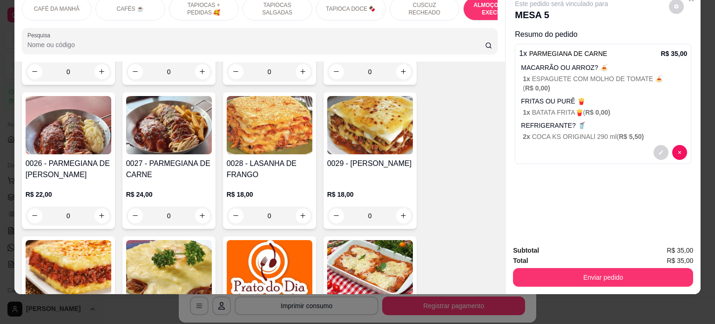
scroll to position [0, 0]
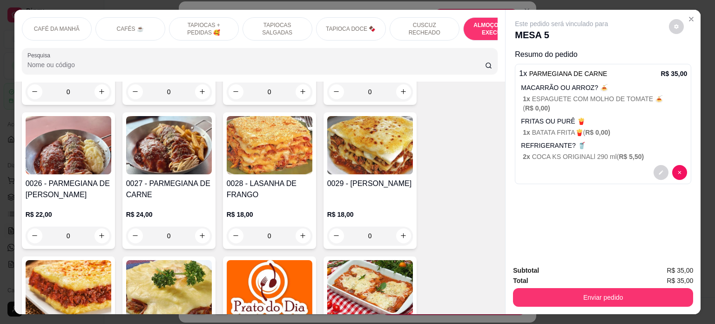
click at [610, 96] on p "1 x ESPAGUETE COM MOLHO DE TOMATE 🍝 ( R$ 0,00 )" at bounding box center [605, 103] width 164 height 19
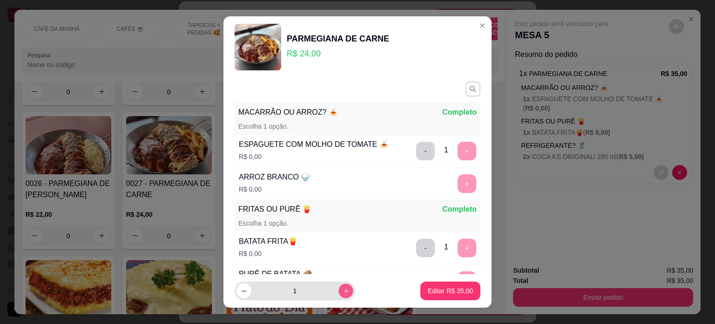
click at [343, 292] on icon "increase-product-quantity" at bounding box center [346, 290] width 7 height 7
type input "2"
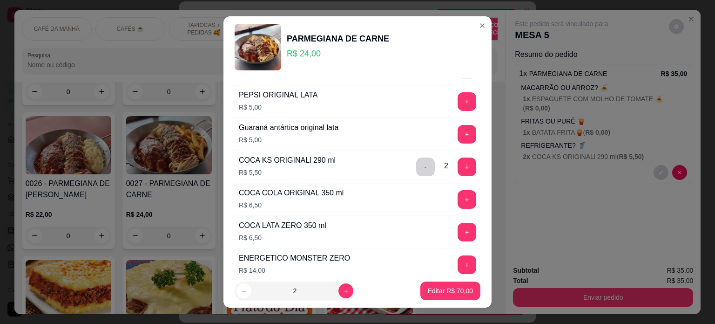
scroll to position [466, 0]
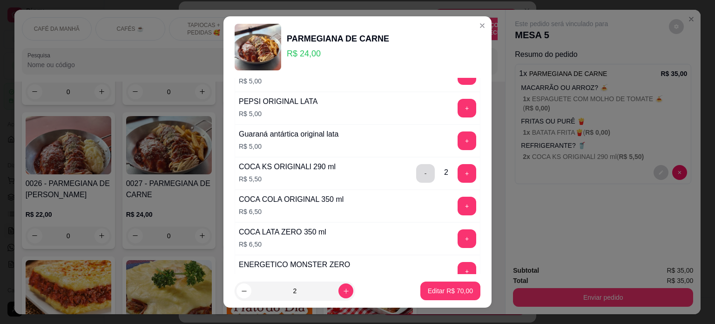
click at [416, 171] on button "-" at bounding box center [425, 173] width 19 height 19
click at [453, 292] on p "Editar R$ 59,00" at bounding box center [450, 290] width 44 height 9
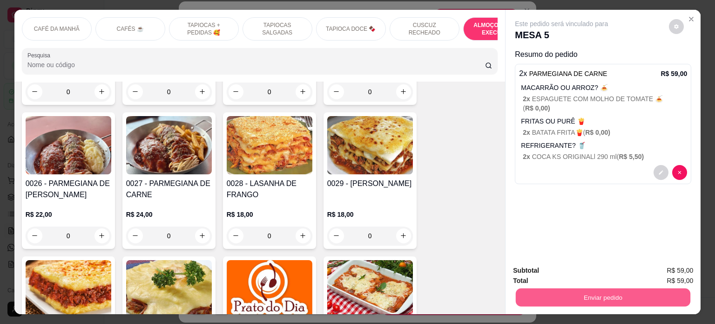
click at [591, 293] on button "Enviar pedido" at bounding box center [603, 297] width 175 height 18
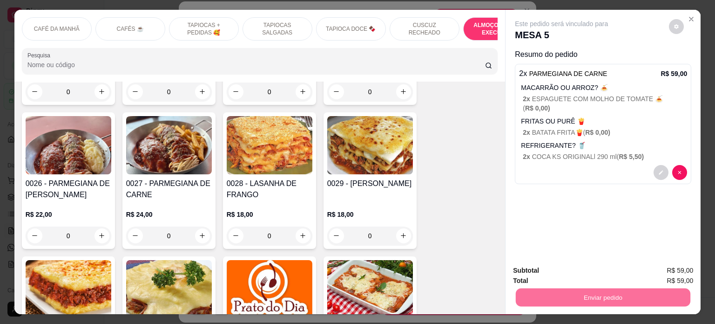
click at [670, 267] on button "Enviar pedido" at bounding box center [668, 270] width 51 height 17
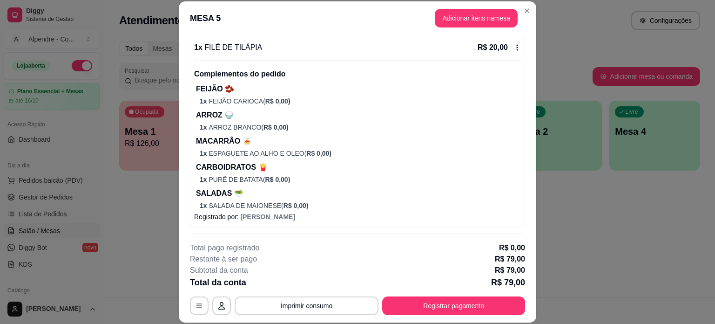
scroll to position [0, 0]
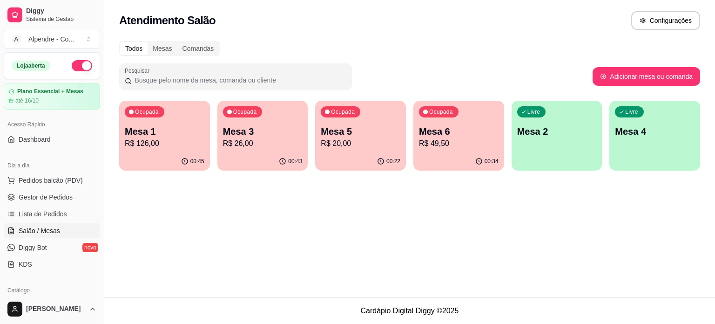
click at [469, 132] on p "Mesa 6" at bounding box center [459, 131] width 80 height 13
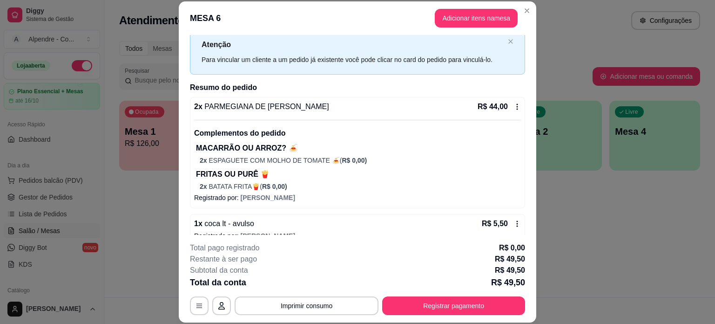
scroll to position [41, 0]
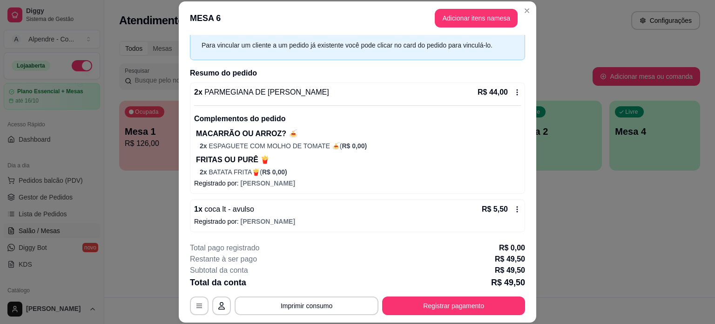
click at [468, 213] on div "1 x coca lt - avulso R$ 5,50" at bounding box center [357, 209] width 327 height 11
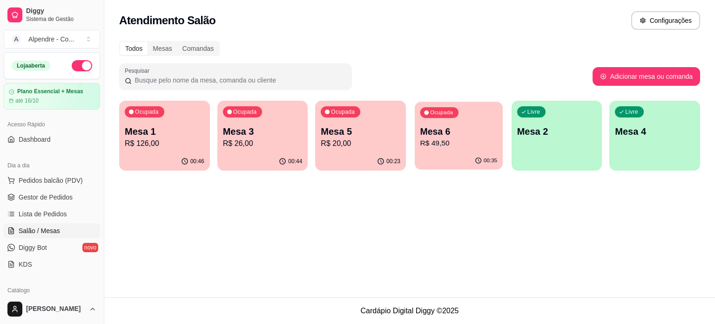
click at [470, 136] on p "Mesa 6" at bounding box center [459, 131] width 77 height 13
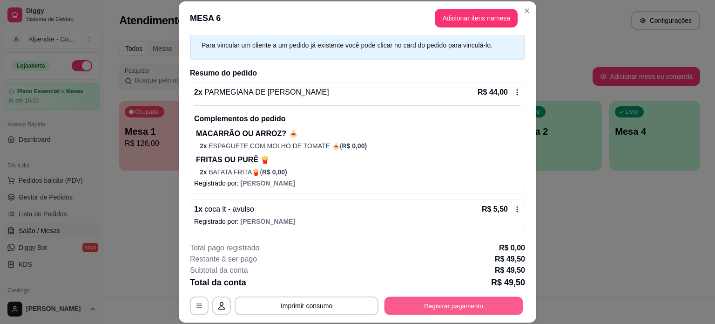
click at [462, 307] on button "Registrar pagamento" at bounding box center [454, 305] width 139 height 18
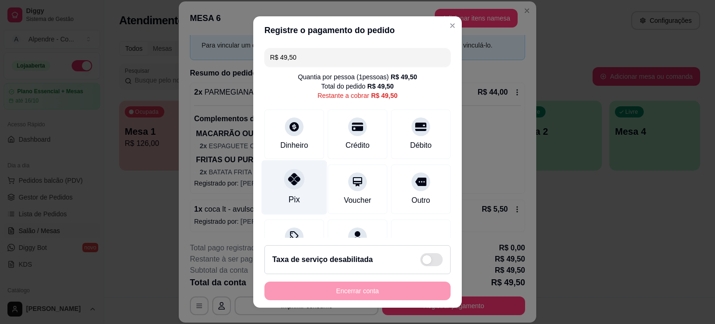
click at [297, 182] on div "Pix" at bounding box center [295, 187] width 66 height 54
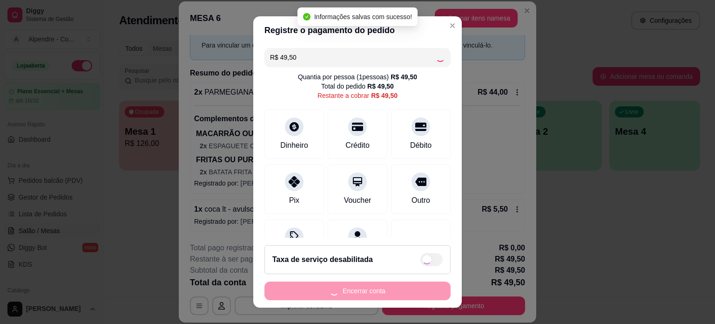
type input "R$ 0,00"
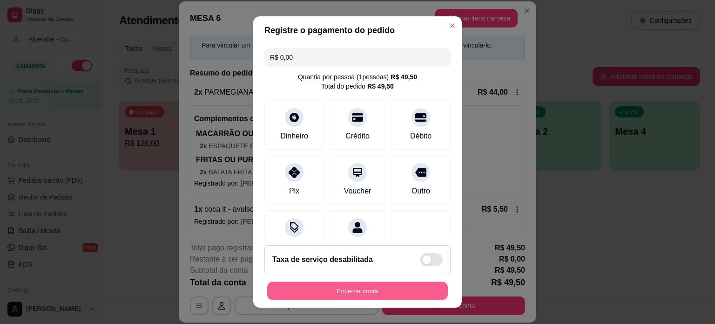
click at [367, 292] on button "Encerrar conta" at bounding box center [357, 291] width 181 height 18
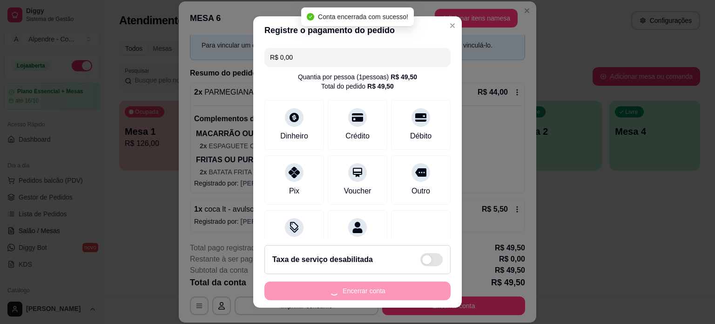
scroll to position [0, 0]
